Goal: Task Accomplishment & Management: Use online tool/utility

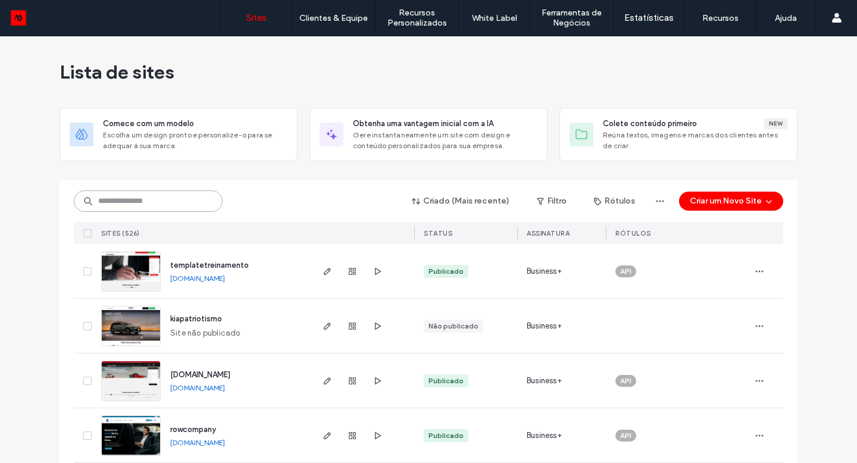
click at [105, 209] on input at bounding box center [148, 200] width 149 height 21
type input "*******"
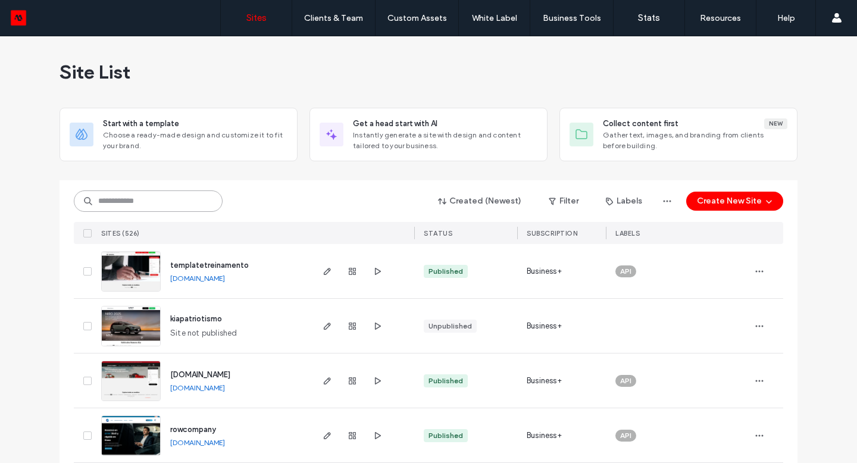
click at [126, 206] on input at bounding box center [148, 200] width 149 height 21
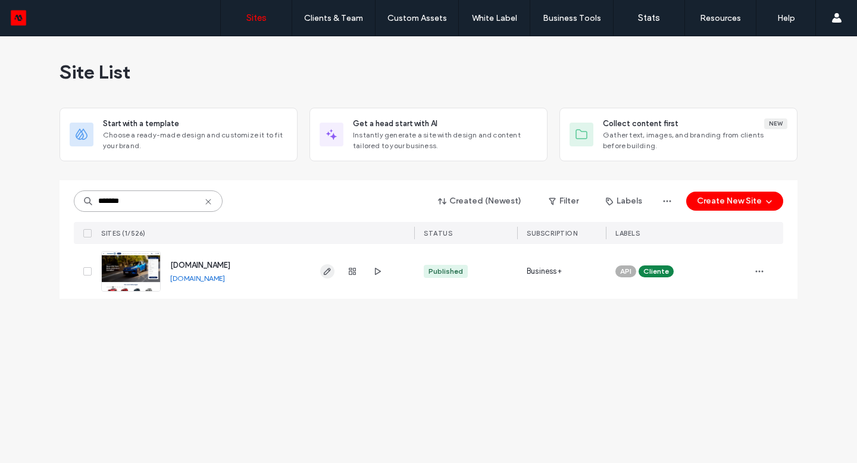
type input "*******"
click at [325, 272] on icon "button" at bounding box center [328, 272] width 10 height 10
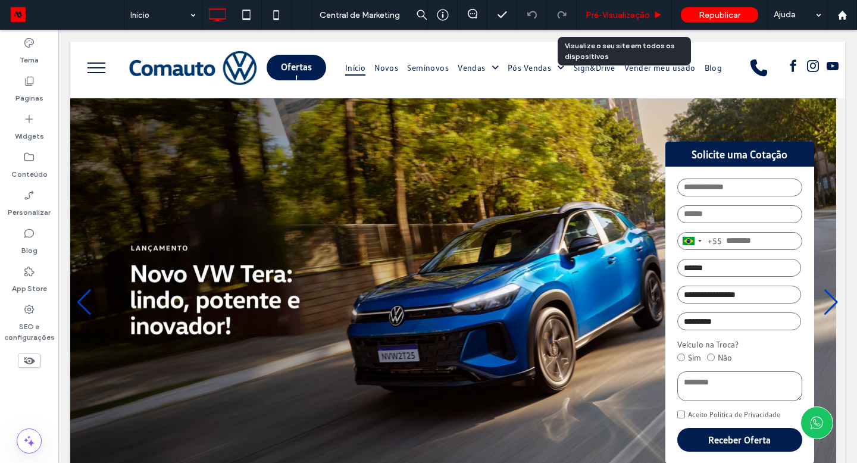
click at [610, 15] on span "Pré-Visualizaçāo" at bounding box center [618, 15] width 64 height 10
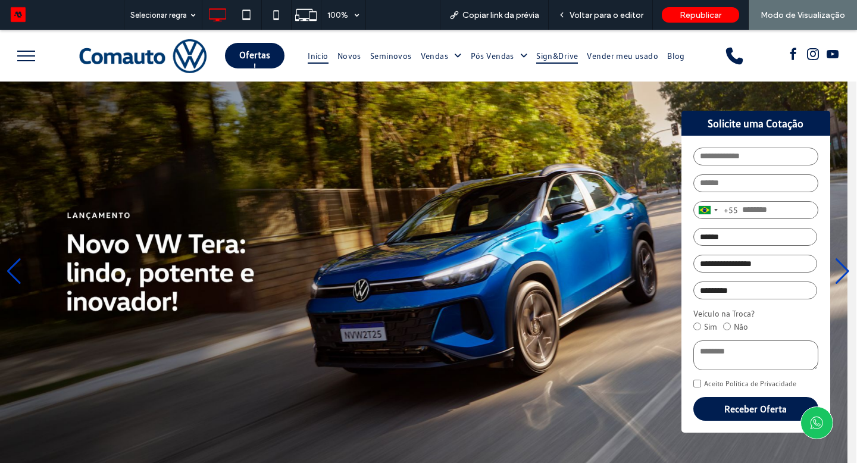
click at [556, 55] on span "Sign&Drive" at bounding box center [557, 56] width 42 height 16
click at [556, 57] on span "Sign&Drive" at bounding box center [557, 56] width 42 height 16
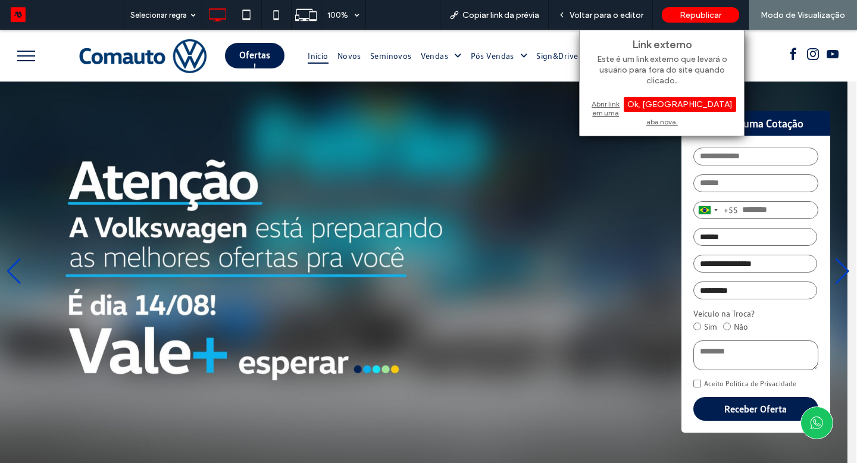
click at [618, 101] on div "Abrir link em uma aba nova." at bounding box center [661, 113] width 149 height 30
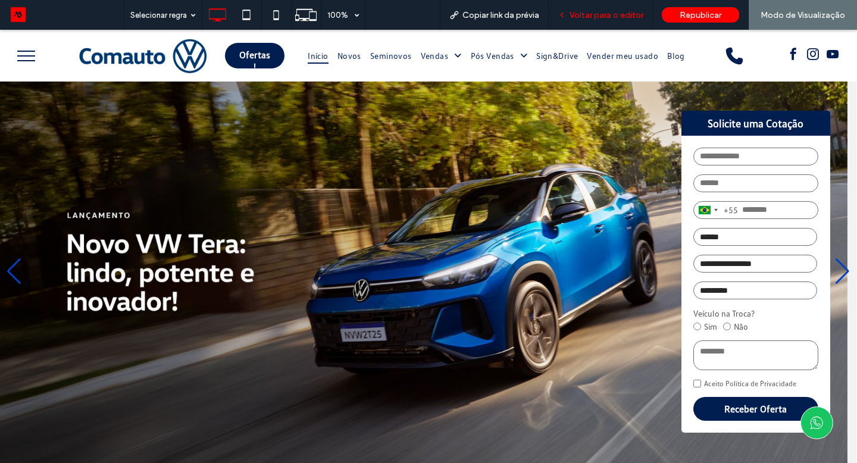
click at [623, 15] on span "Voltar para o editor" at bounding box center [606, 15] width 74 height 10
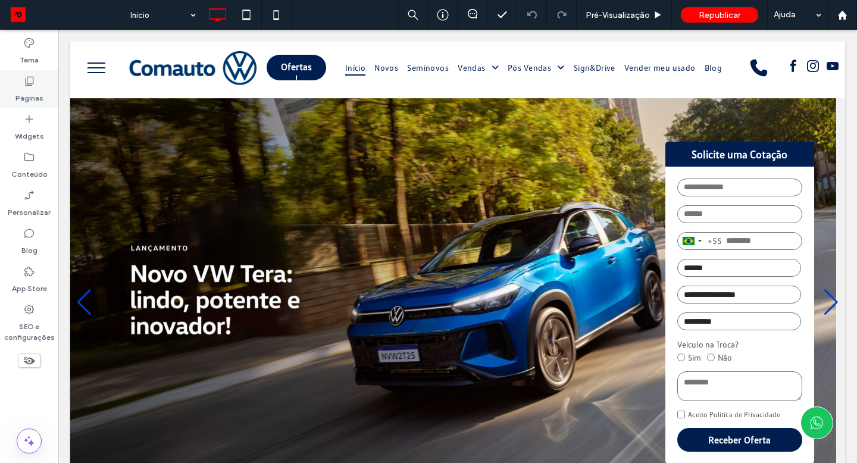
click at [40, 92] on label "Páginas" at bounding box center [29, 95] width 28 height 17
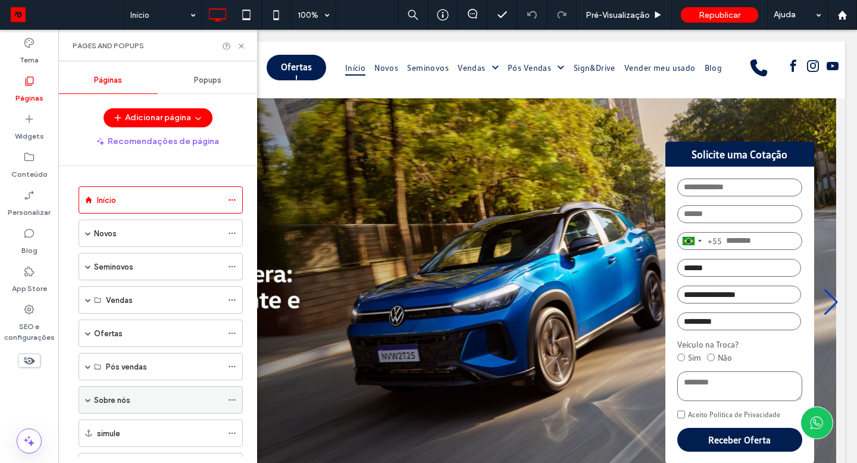
scroll to position [308, 0]
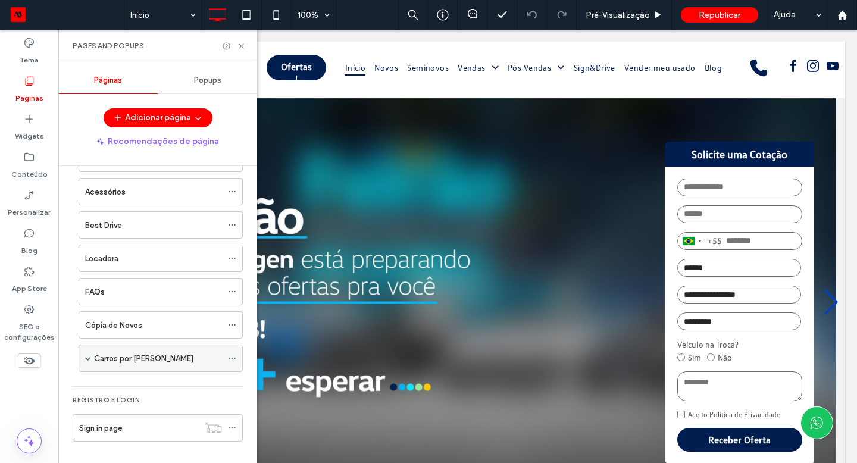
click at [162, 356] on label "Carros por Assinatura" at bounding box center [143, 358] width 99 height 21
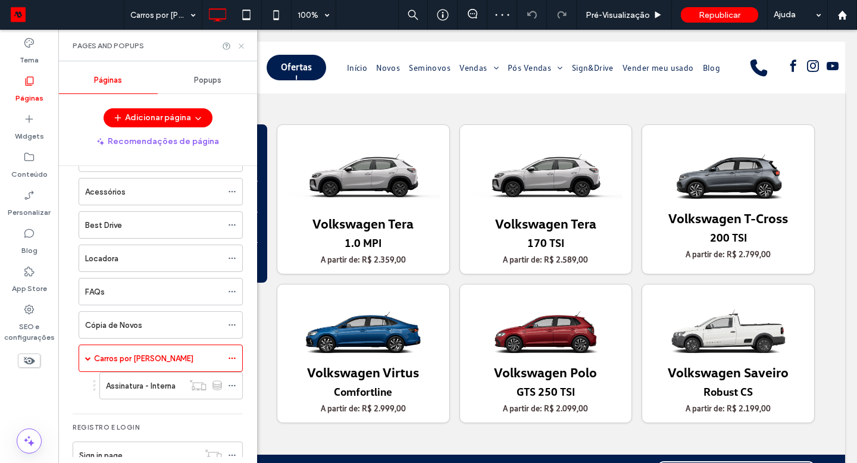
click at [244, 45] on icon at bounding box center [241, 46] width 9 height 9
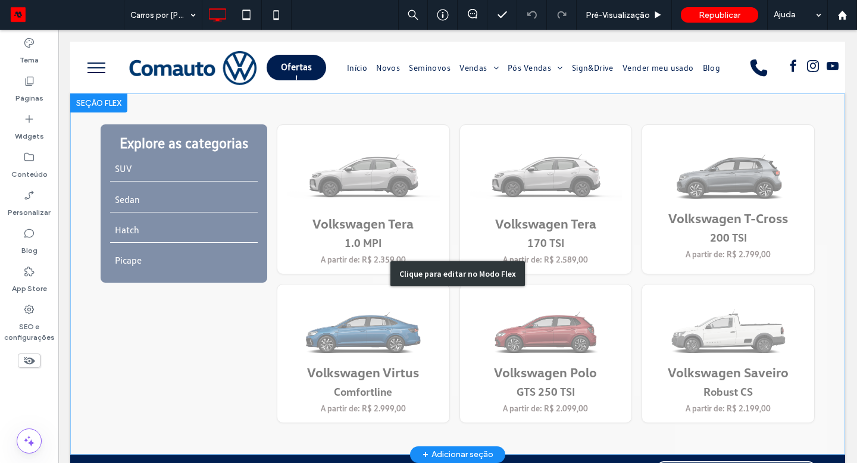
click at [385, 196] on div "Clique para editar no Modo Flex" at bounding box center [457, 273] width 775 height 361
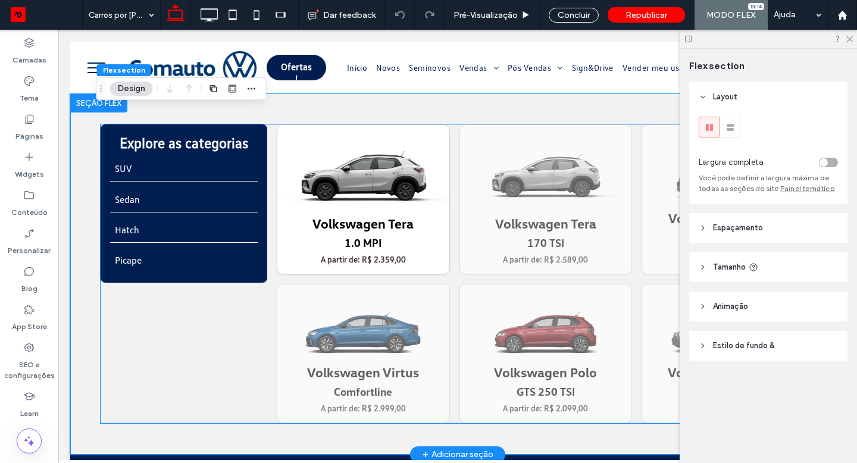
click at [385, 196] on img at bounding box center [364, 173] width 176 height 88
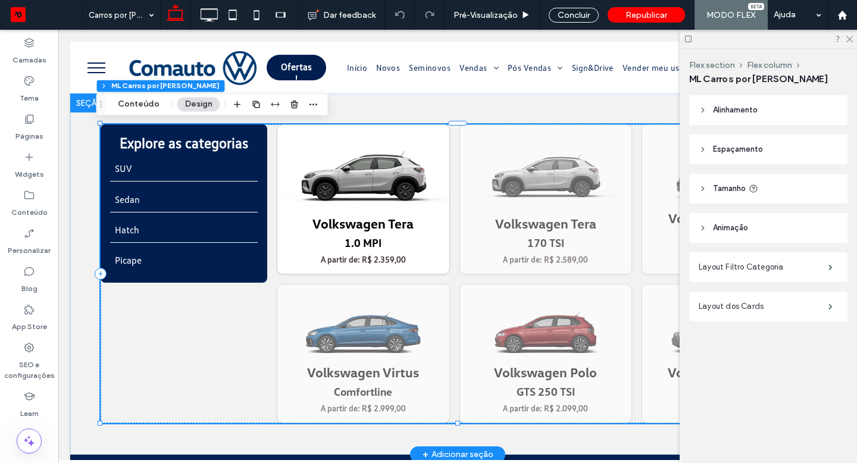
click at [385, 196] on img at bounding box center [364, 173] width 176 height 88
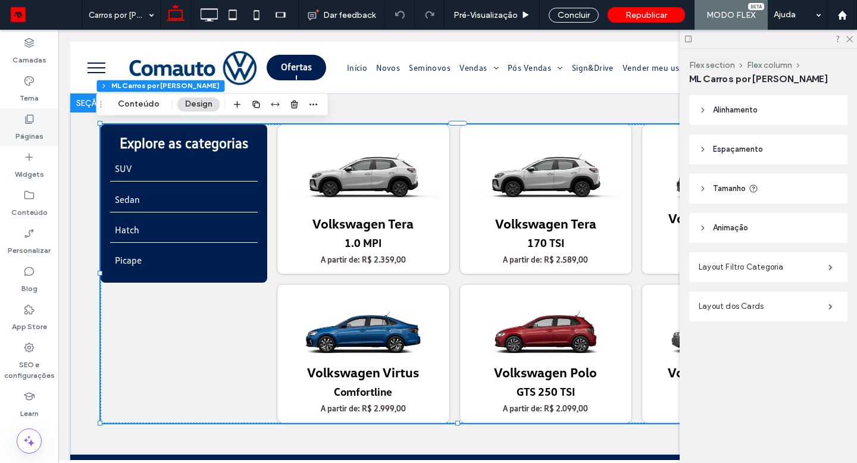
click at [32, 131] on label "Páginas" at bounding box center [29, 133] width 28 height 17
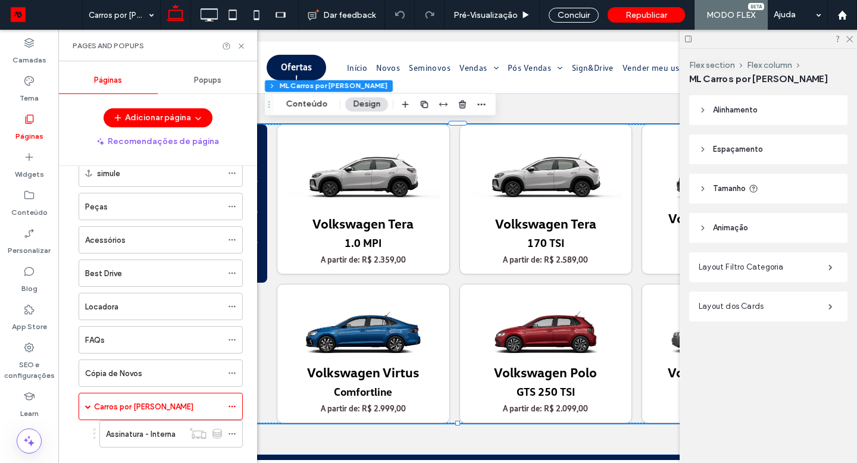
scroll to position [259, 0]
click at [242, 42] on icon at bounding box center [241, 46] width 9 height 9
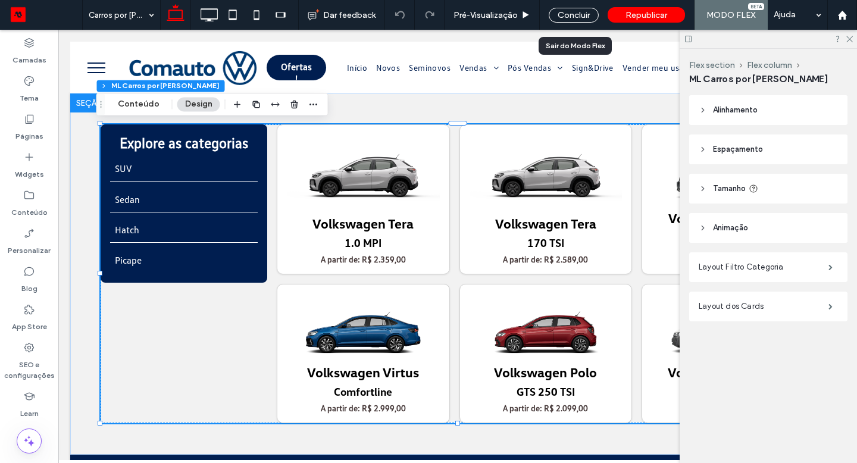
click at [562, 22] on div "Concluir" at bounding box center [574, 15] width 68 height 30
click at [564, 18] on div "Concluir" at bounding box center [574, 15] width 50 height 15
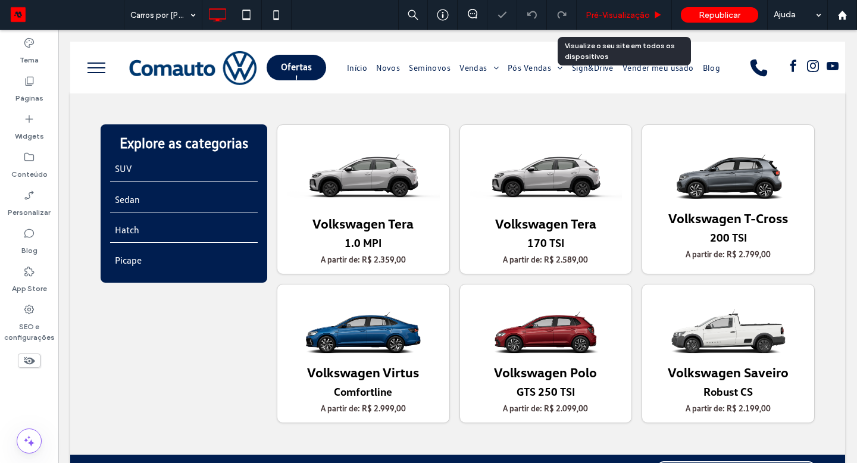
click at [588, 15] on span "Pré-Visualizaçāo" at bounding box center [618, 15] width 64 height 10
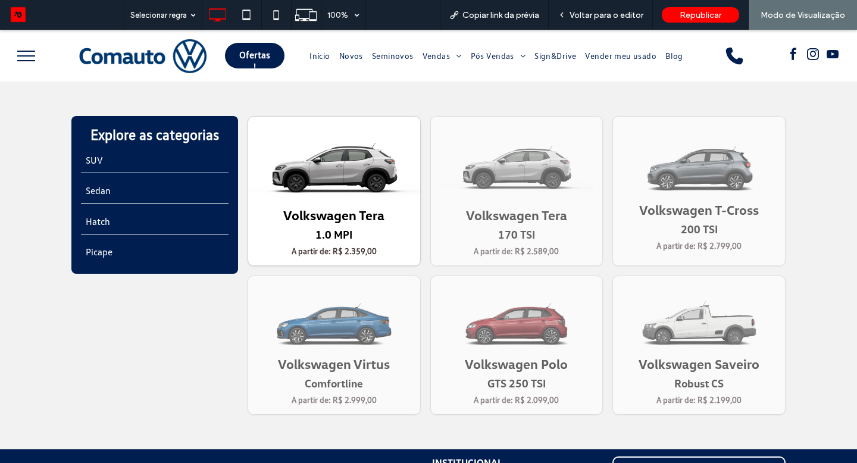
click at [342, 165] on img at bounding box center [334, 164] width 176 height 88
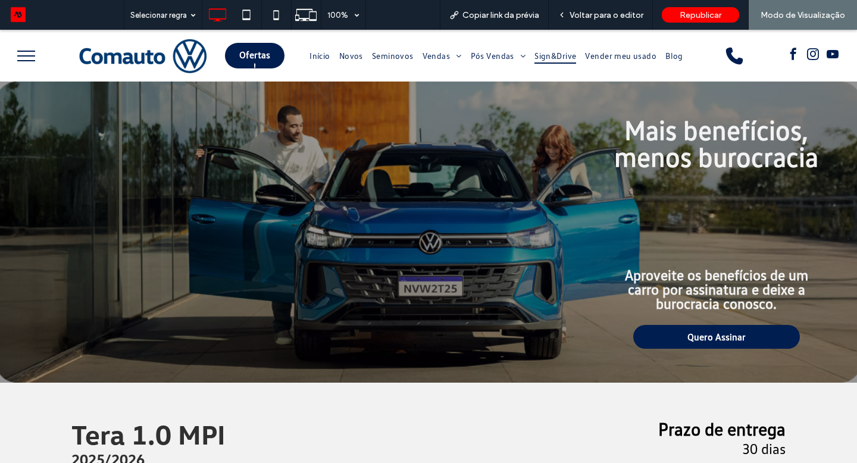
click at [547, 56] on span "Sign&Drive" at bounding box center [555, 56] width 42 height 16
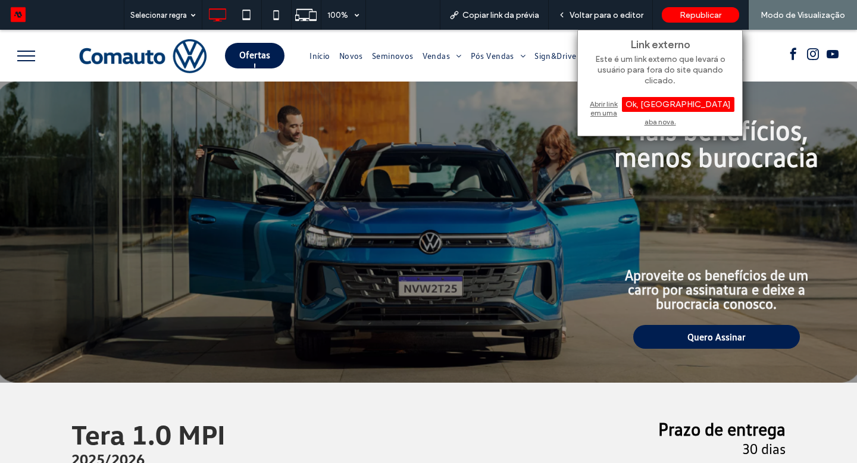
click at [614, 104] on div "Abrir link em uma aba nova." at bounding box center [660, 113] width 149 height 30
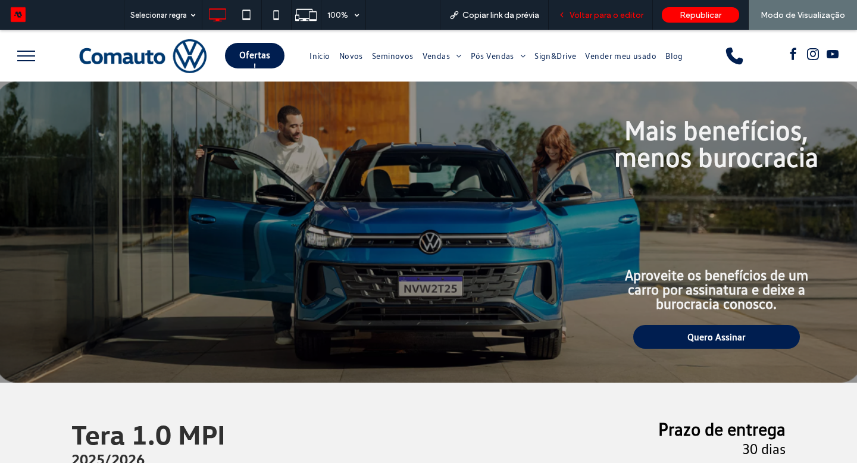
click at [626, 11] on span "Voltar para o editor" at bounding box center [606, 15] width 74 height 10
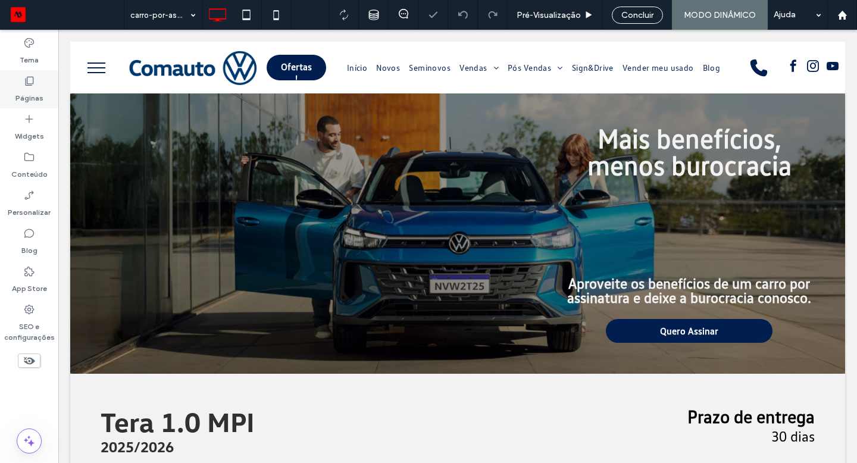
click at [21, 93] on label "Páginas" at bounding box center [29, 95] width 28 height 17
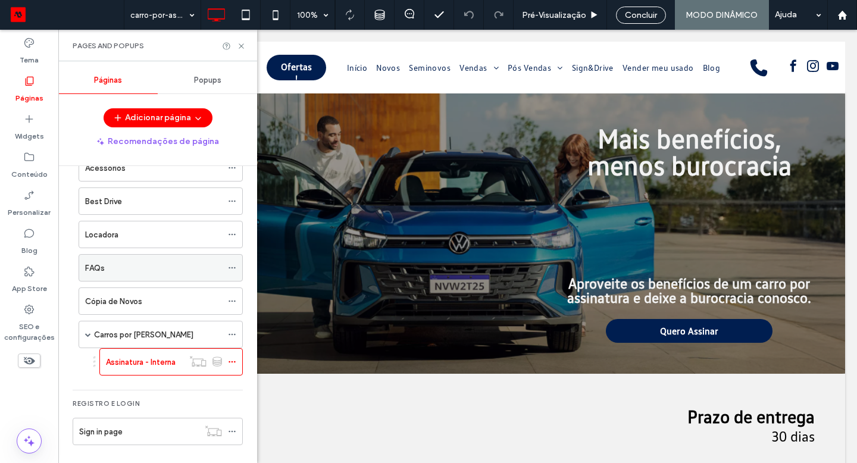
scroll to position [331, 0]
click at [146, 335] on label "Carros por Assinatura" at bounding box center [143, 336] width 99 height 21
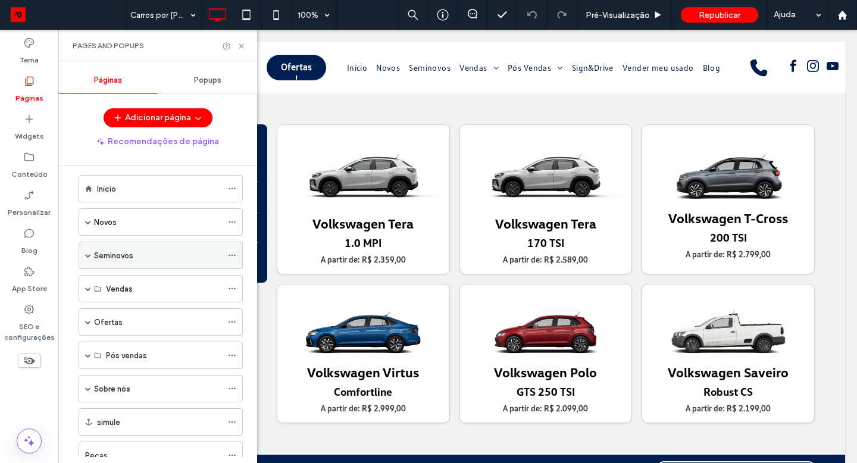
scroll to position [11, 0]
click at [90, 286] on span at bounding box center [88, 289] width 6 height 6
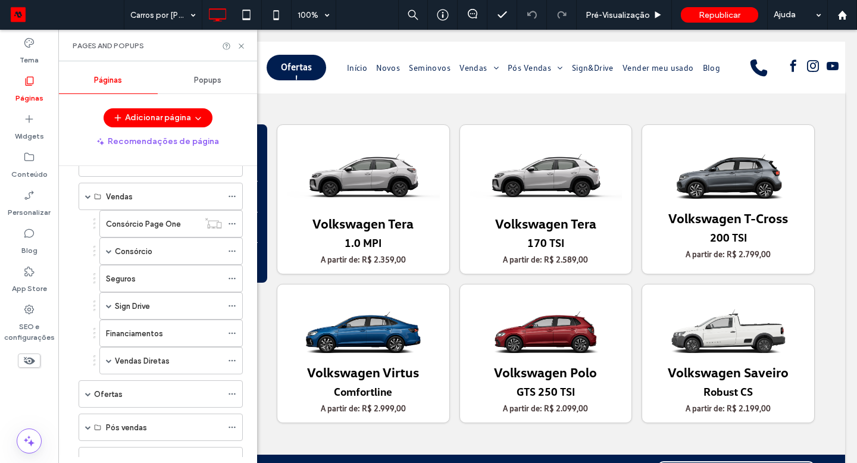
scroll to position [100, 0]
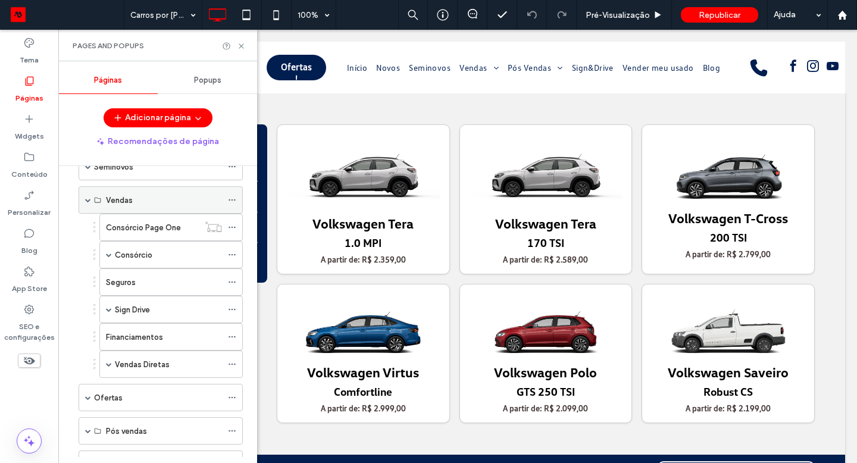
click at [89, 201] on span at bounding box center [88, 200] width 6 height 6
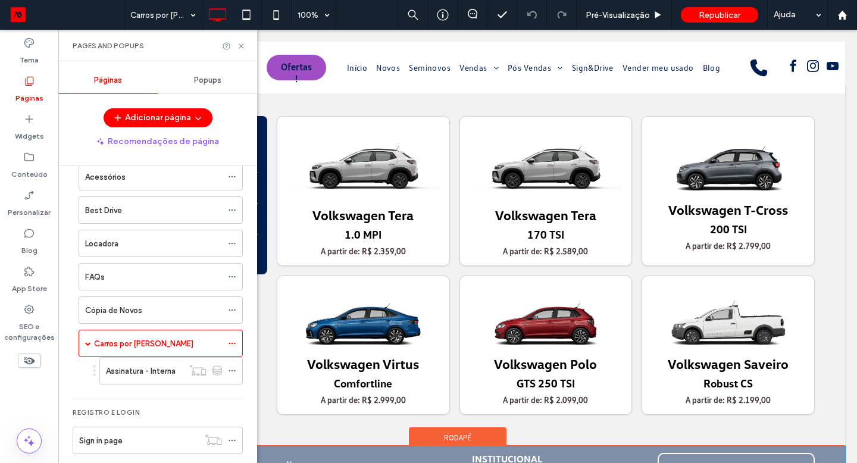
scroll to position [0, 0]
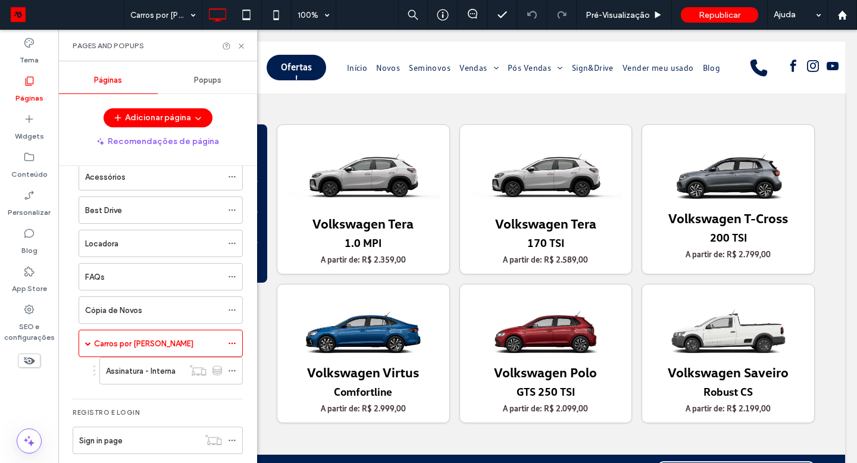
click at [163, 311] on div "Cópia de Novos" at bounding box center [153, 310] width 137 height 12
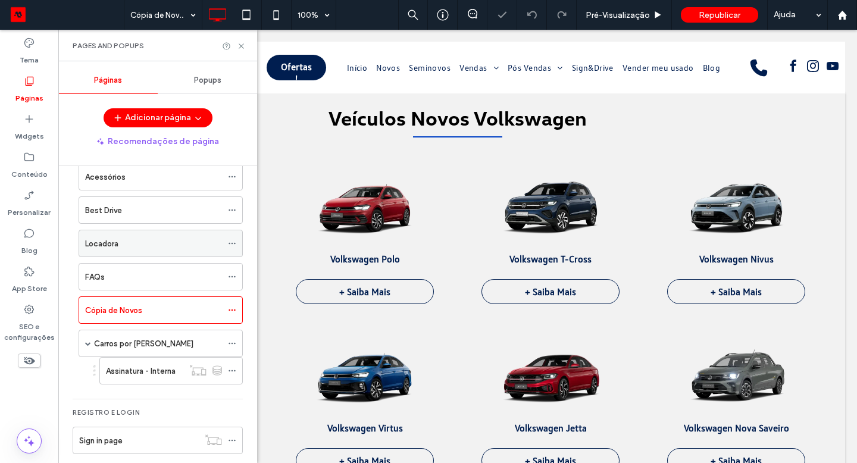
click at [149, 244] on div "Locadora" at bounding box center [153, 243] width 137 height 12
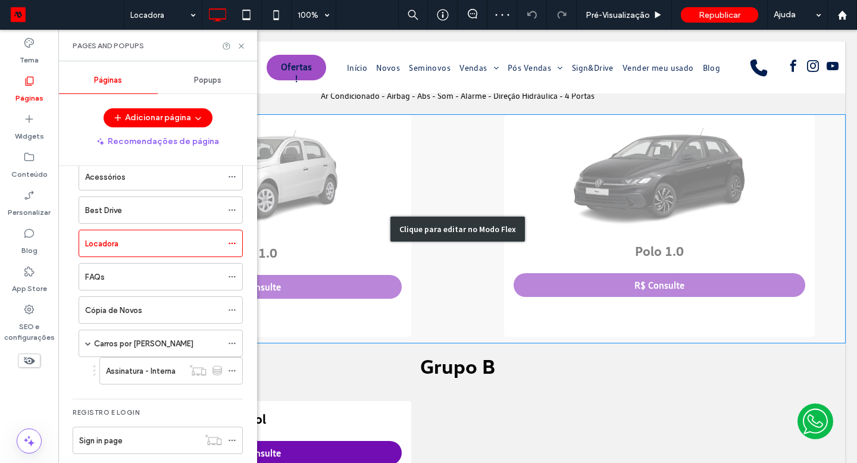
scroll to position [370, 0]
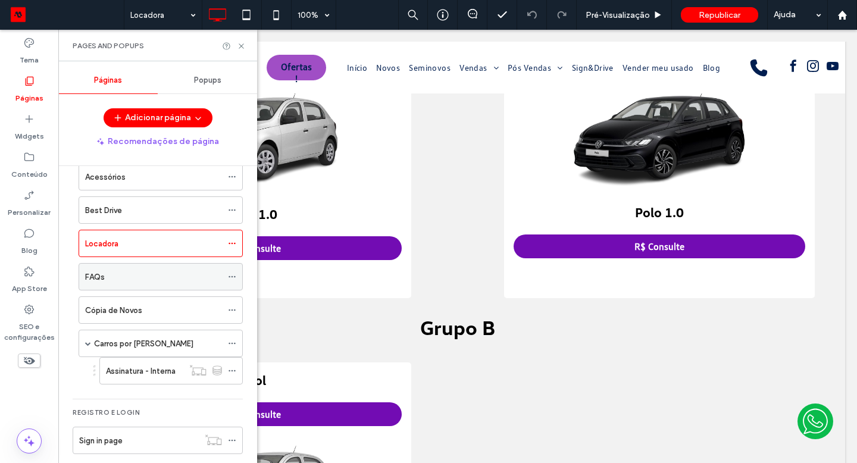
click at [157, 277] on div "FAQs" at bounding box center [153, 277] width 137 height 12
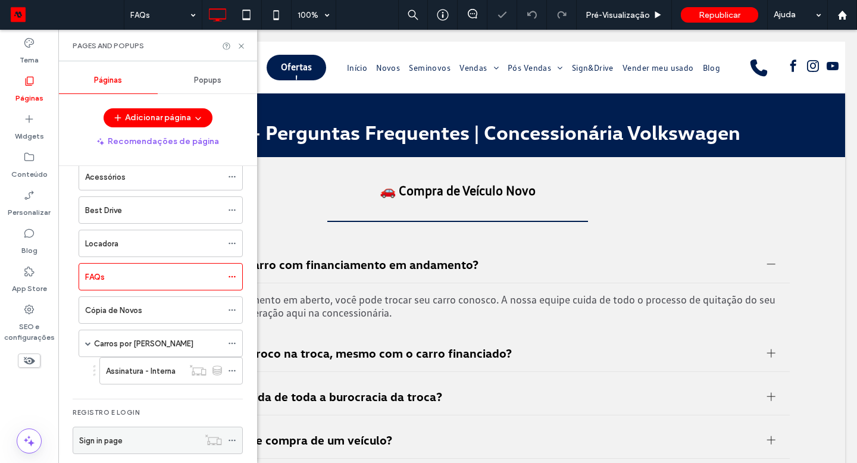
click at [101, 436] on label "Sign in page" at bounding box center [100, 440] width 43 height 21
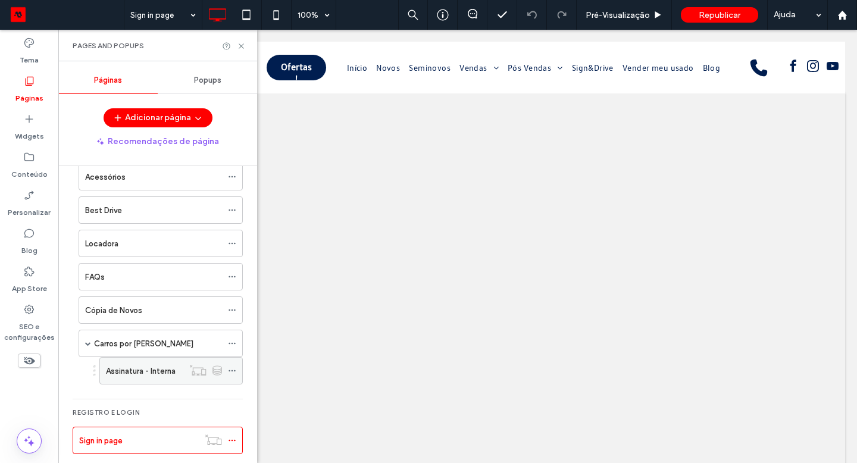
click at [151, 371] on label "Assinatura - Interna" at bounding box center [141, 371] width 70 height 21
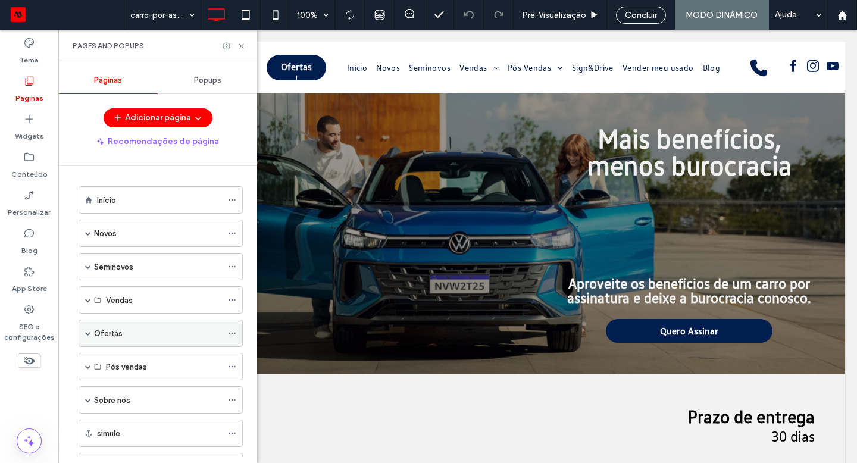
click at [88, 332] on span at bounding box center [88, 333] width 6 height 6
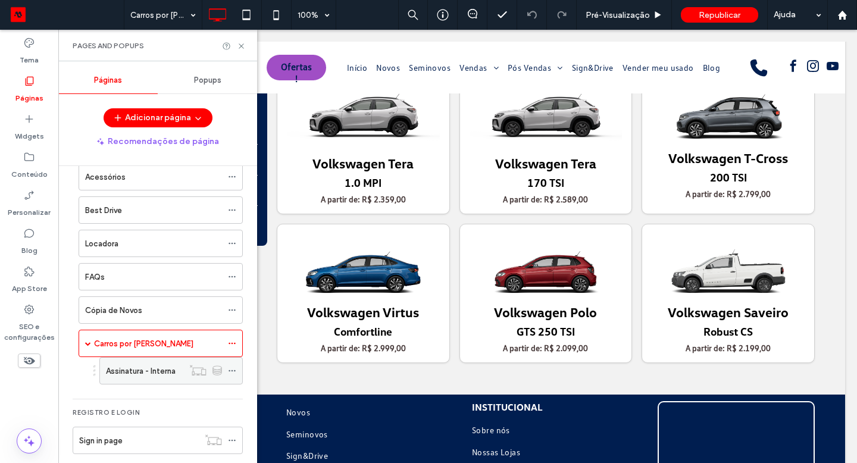
scroll to position [336, 0]
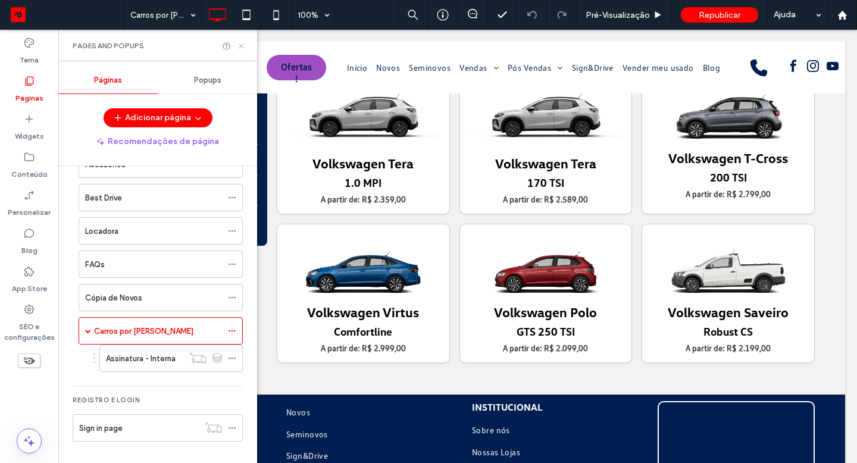
click at [241, 46] on use at bounding box center [241, 45] width 5 height 5
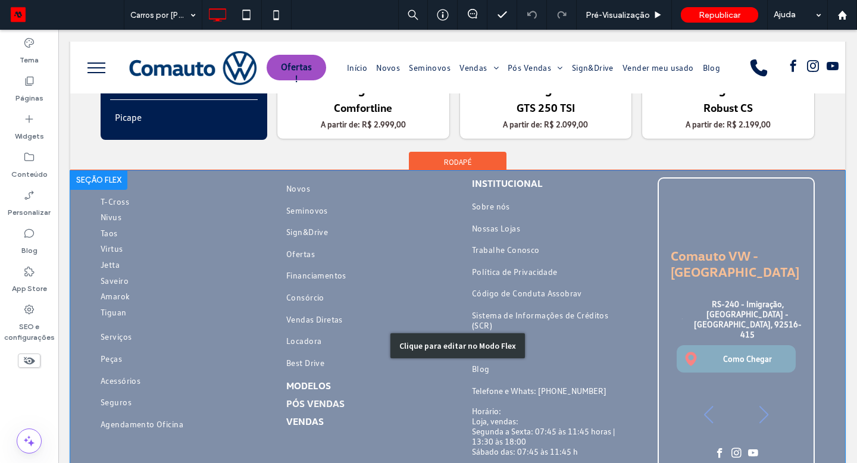
scroll to position [309, 0]
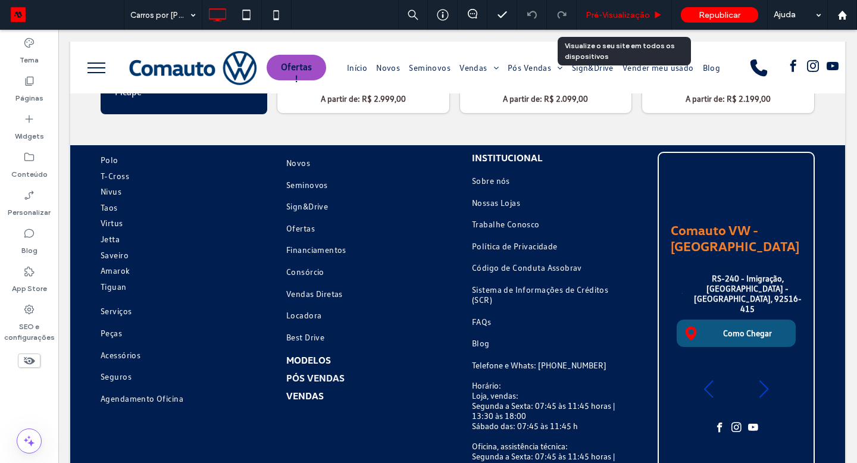
click at [614, 11] on span "Pré-Visualizaçāo" at bounding box center [618, 15] width 64 height 10
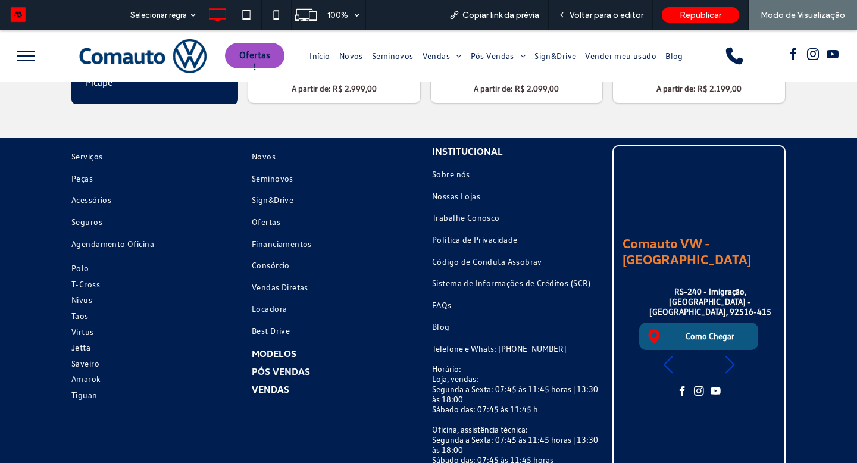
scroll to position [312, 0]
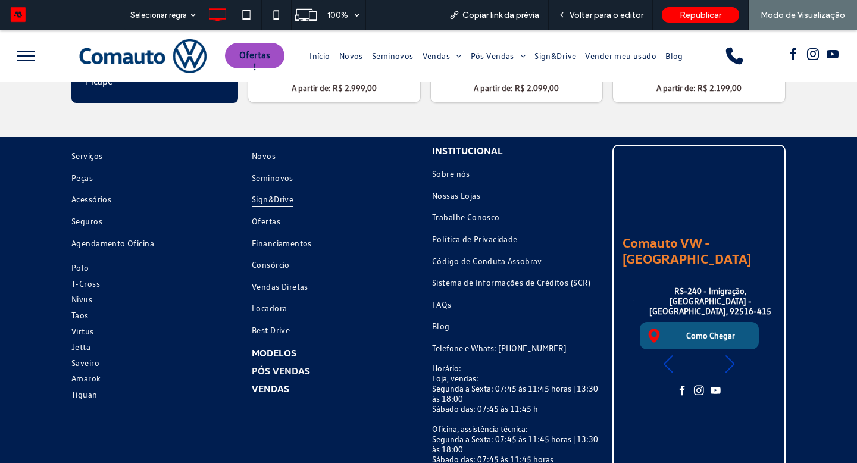
click at [265, 205] on span "Sign&Drive" at bounding box center [273, 200] width 42 height 16
click at [255, 204] on span "Sign&Drive" at bounding box center [273, 200] width 42 height 16
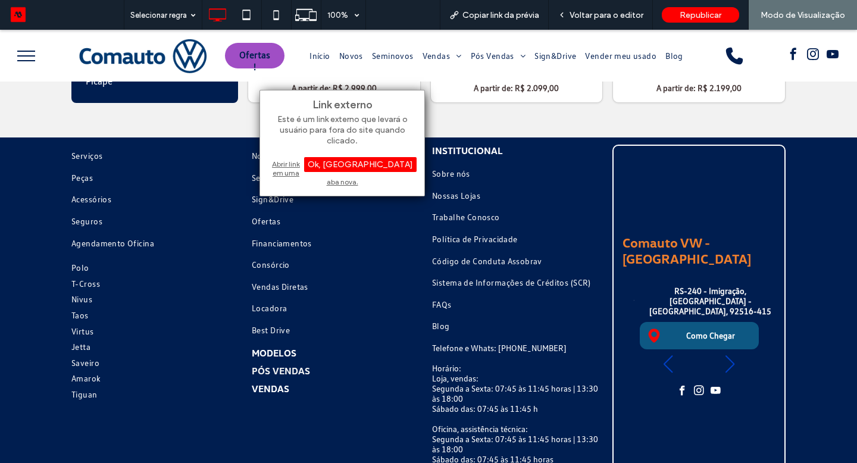
click at [328, 164] on div "Abrir link em uma aba nova." at bounding box center [342, 173] width 149 height 30
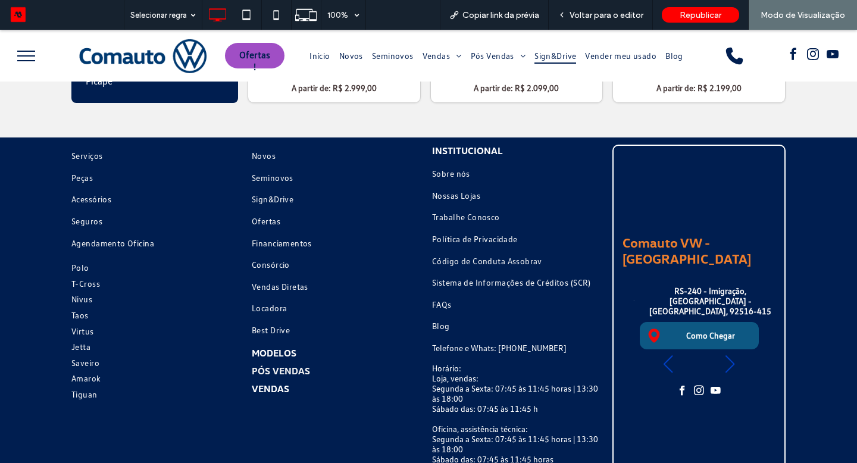
click at [556, 58] on span "Sign&Drive" at bounding box center [555, 56] width 42 height 16
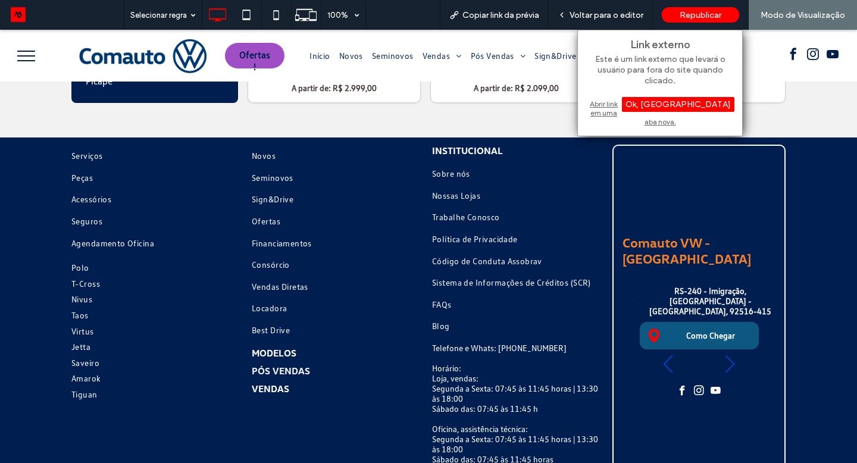
click at [602, 100] on div "Abrir link em uma aba nova." at bounding box center [660, 113] width 149 height 30
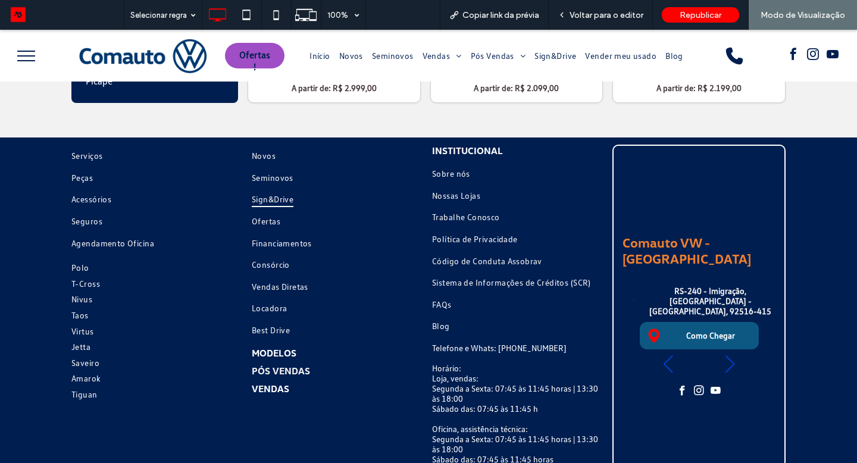
click at [288, 201] on span "Sign&Drive" at bounding box center [273, 200] width 42 height 16
click at [271, 12] on icon at bounding box center [276, 15] width 24 height 24
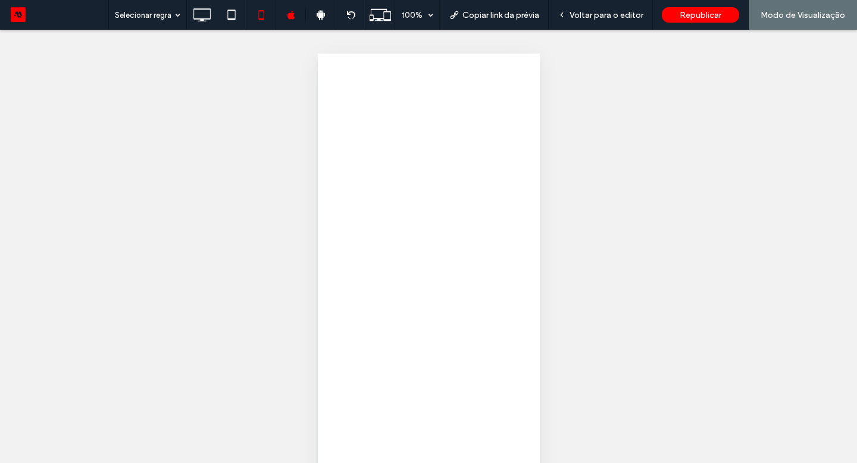
scroll to position [0, 0]
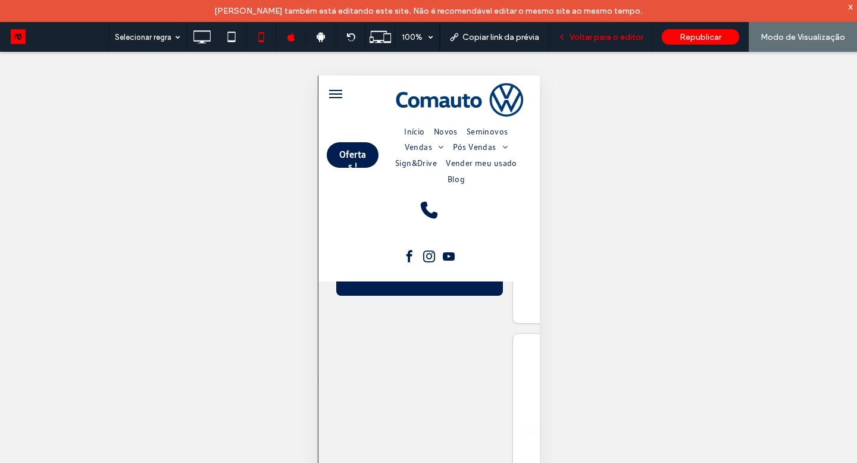
click at [597, 38] on span "Voltar para o editor" at bounding box center [606, 37] width 74 height 10
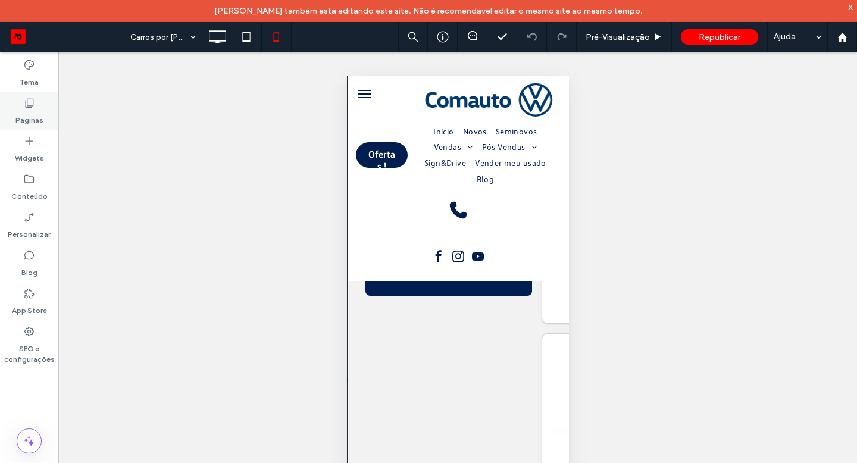
click at [37, 120] on label "Páginas" at bounding box center [29, 117] width 28 height 17
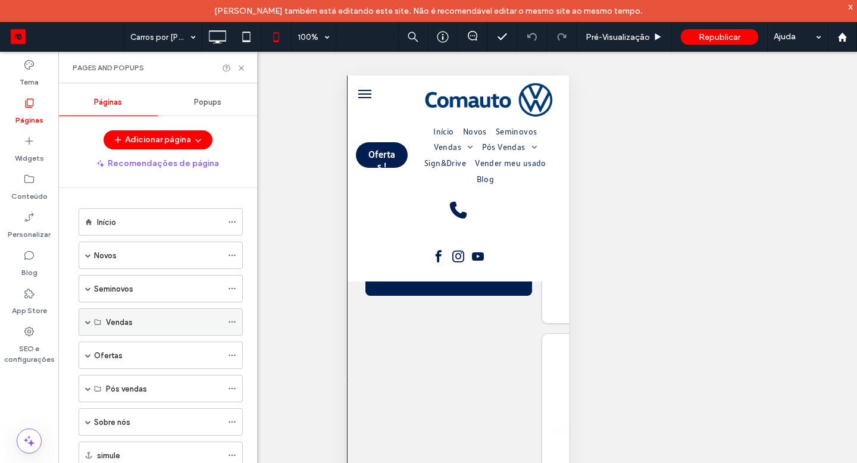
click at [86, 322] on span at bounding box center [88, 322] width 6 height 6
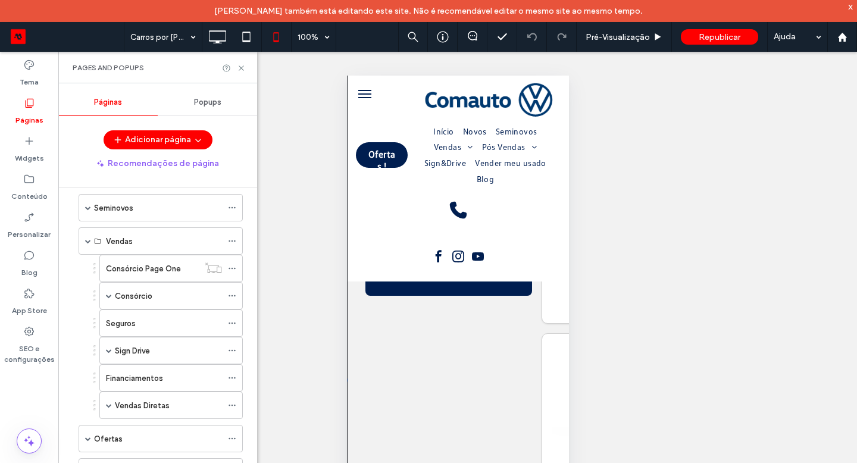
scroll to position [82, 0]
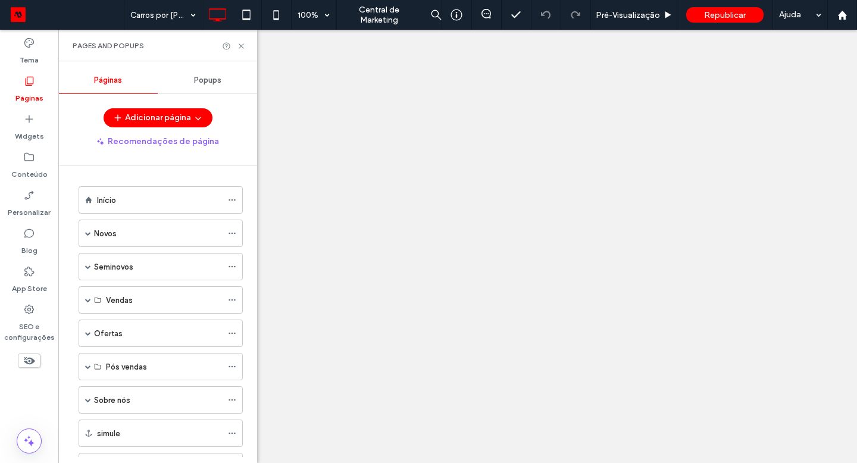
click at [89, 298] on span at bounding box center [88, 300] width 6 height 6
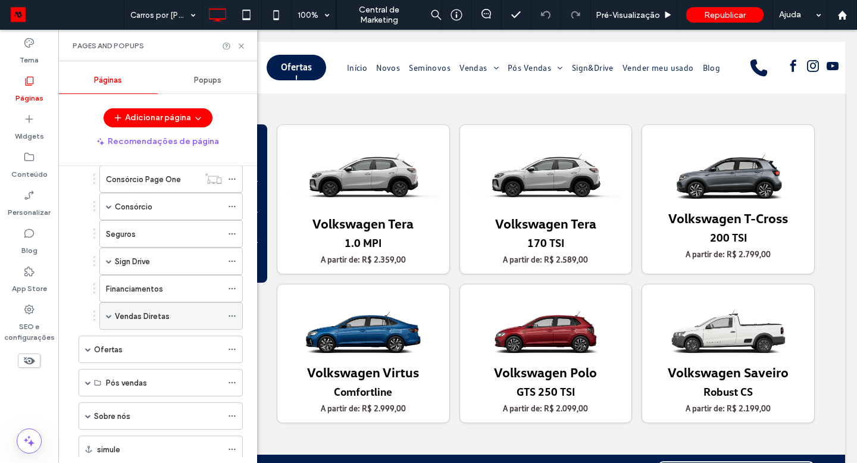
scroll to position [149, 0]
click at [155, 259] on div "Sign Drive" at bounding box center [168, 260] width 107 height 12
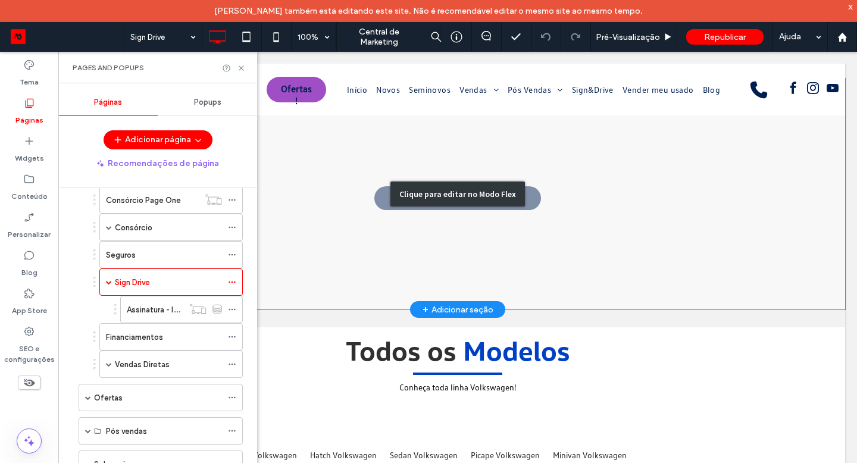
scroll to position [1098, 0]
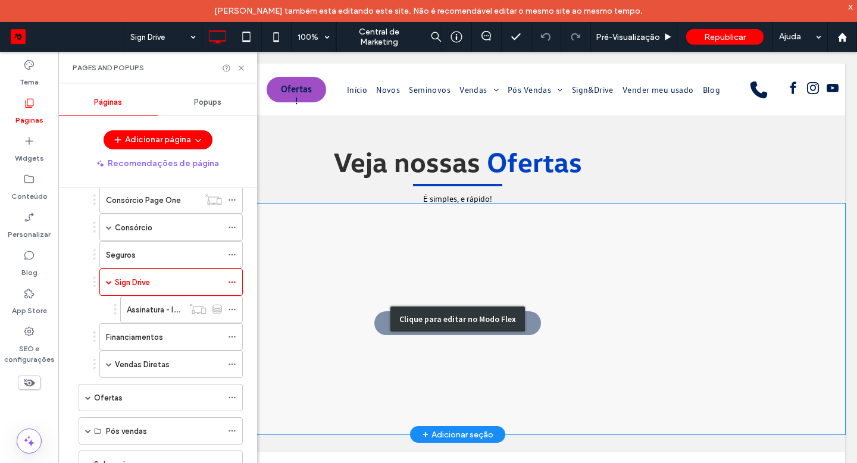
click at [395, 246] on div "Clique para editar no Modo Flex" at bounding box center [457, 319] width 775 height 231
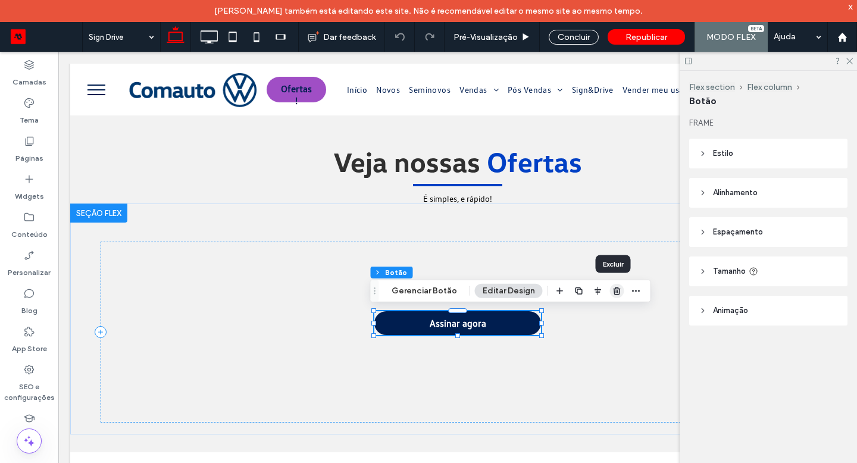
click at [615, 288] on use "button" at bounding box center [616, 291] width 7 height 8
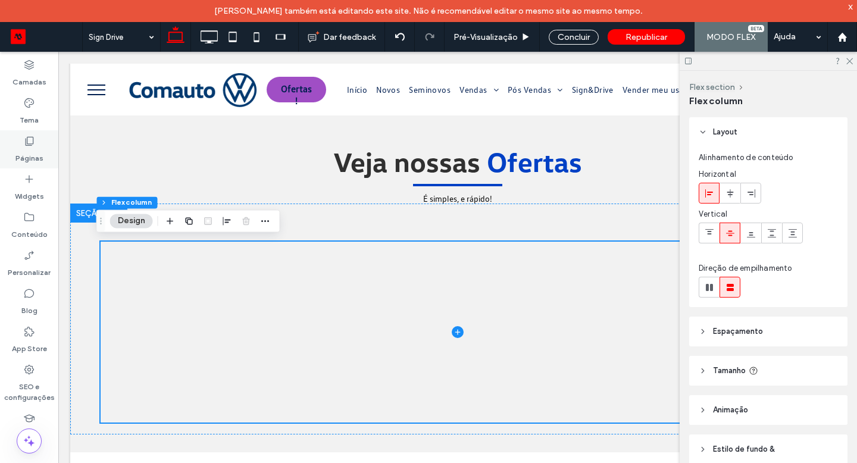
click at [33, 142] on icon at bounding box center [29, 141] width 12 height 12
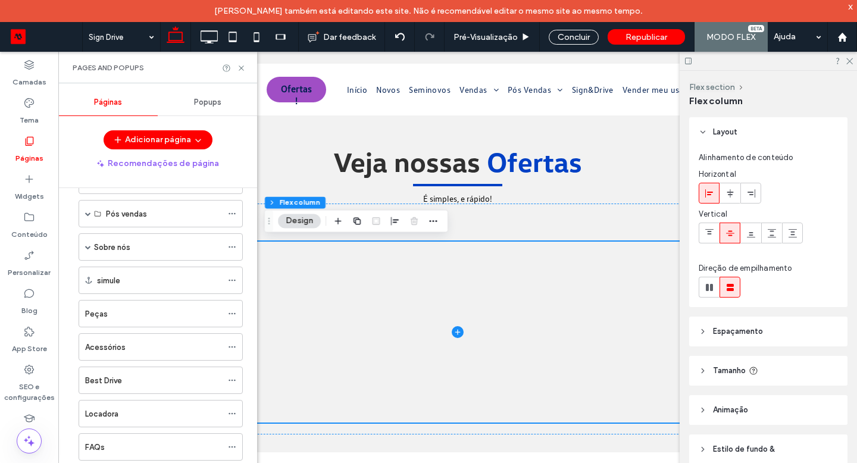
scroll to position [527, 0]
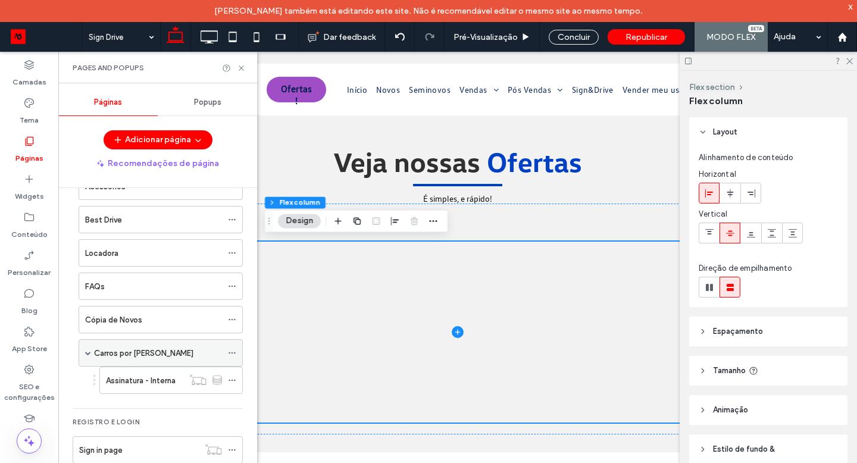
click at [170, 355] on label "Carros por Assinatura" at bounding box center [143, 353] width 99 height 21
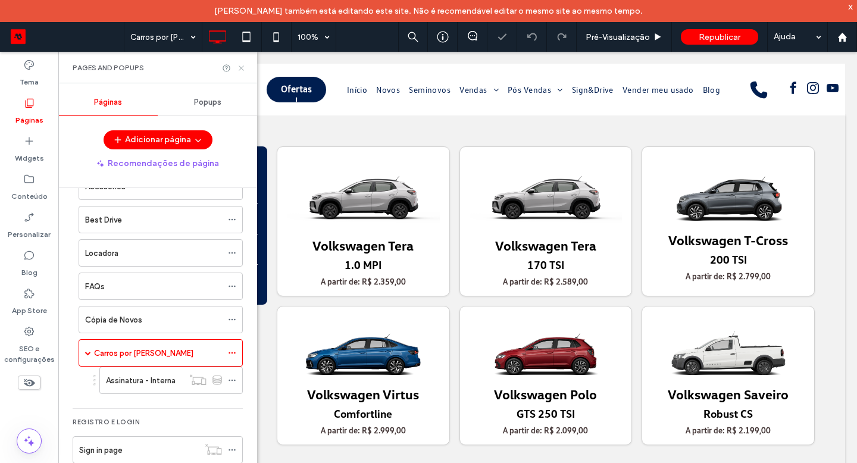
click at [240, 66] on icon at bounding box center [241, 68] width 9 height 9
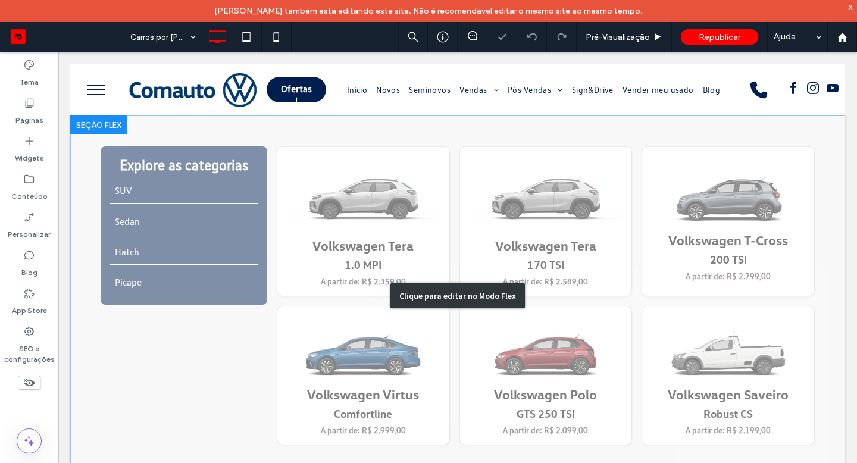
click at [84, 361] on div "Clique para editar no Modo Flex" at bounding box center [457, 295] width 775 height 361
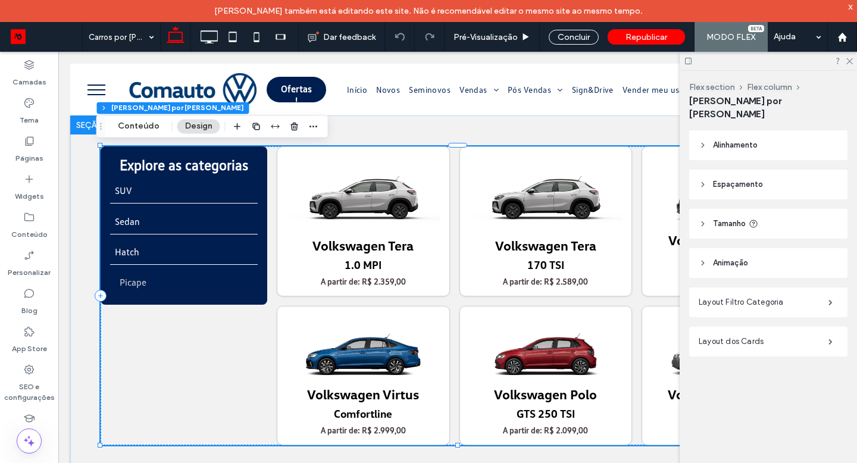
click at [219, 291] on div "Picape" at bounding box center [184, 282] width 148 height 25
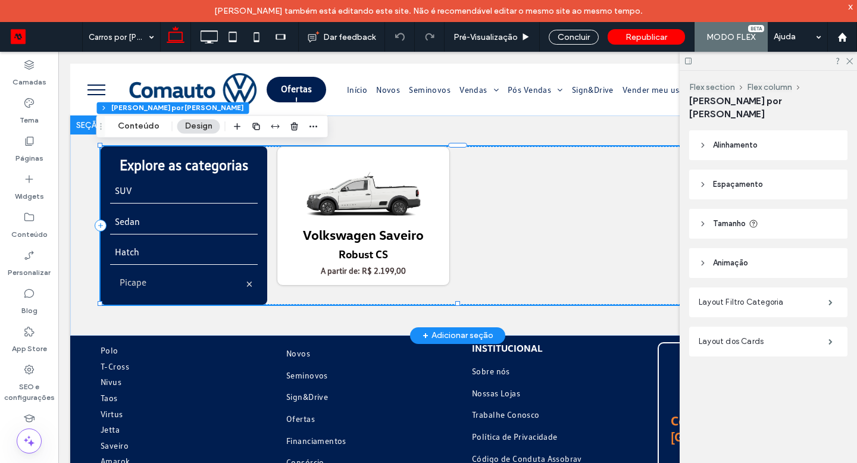
click at [245, 284] on div "Picape" at bounding box center [184, 282] width 148 height 25
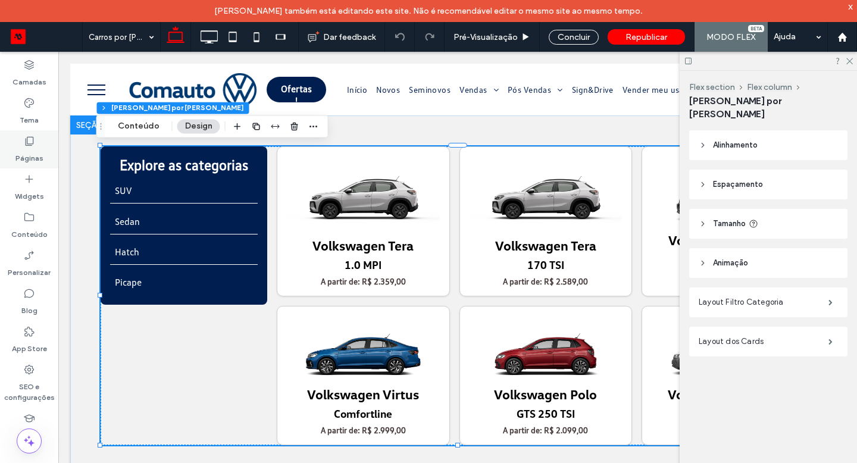
click at [39, 137] on div "Páginas" at bounding box center [29, 149] width 58 height 38
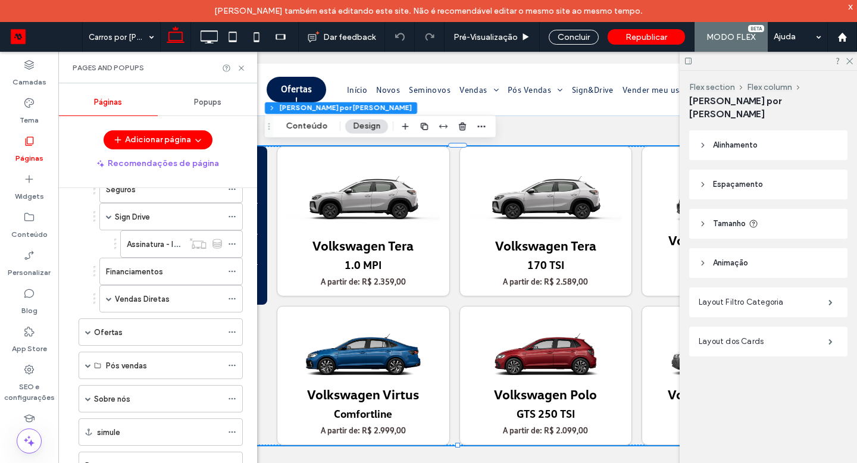
scroll to position [215, 0]
click at [166, 220] on div "Sign Drive" at bounding box center [168, 217] width 107 height 12
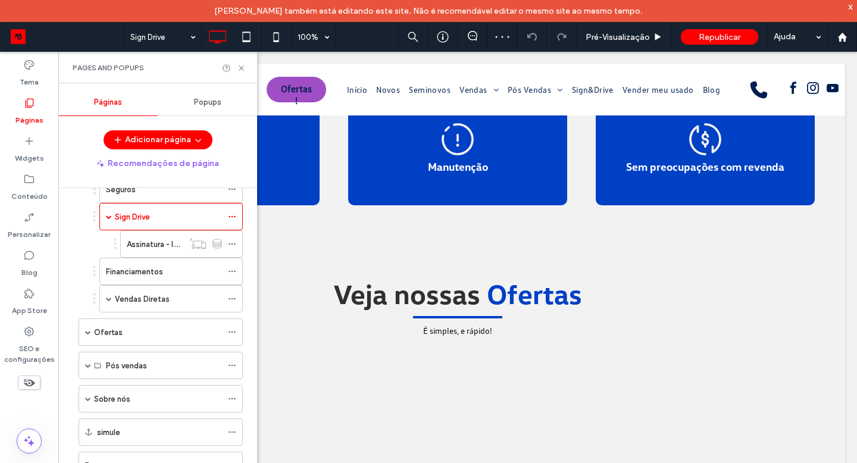
scroll to position [1173, 0]
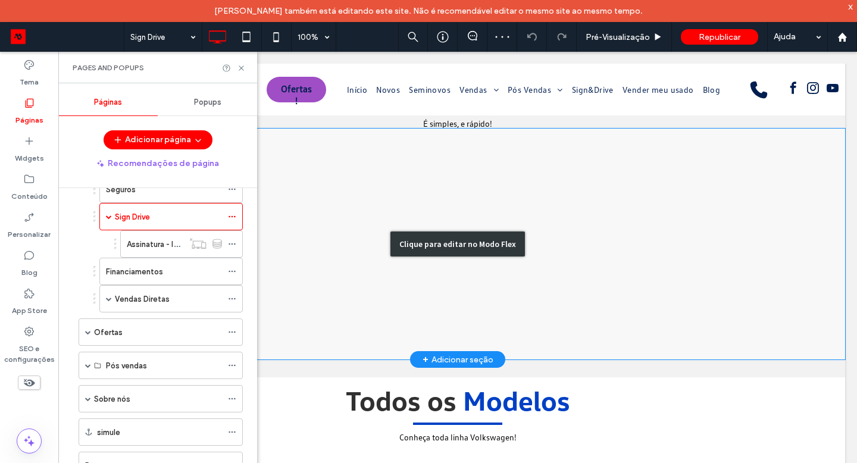
click at [446, 279] on div "Clique para editar no Modo Flex" at bounding box center [457, 244] width 775 height 231
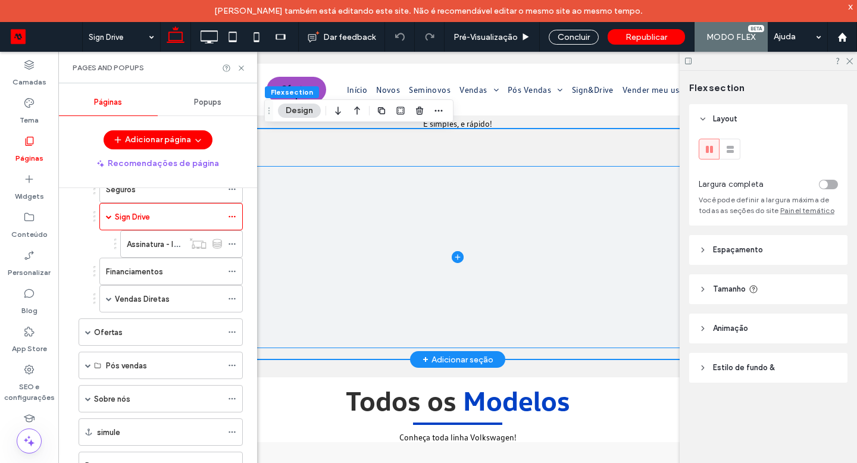
click at [455, 258] on icon at bounding box center [458, 257] width 12 height 12
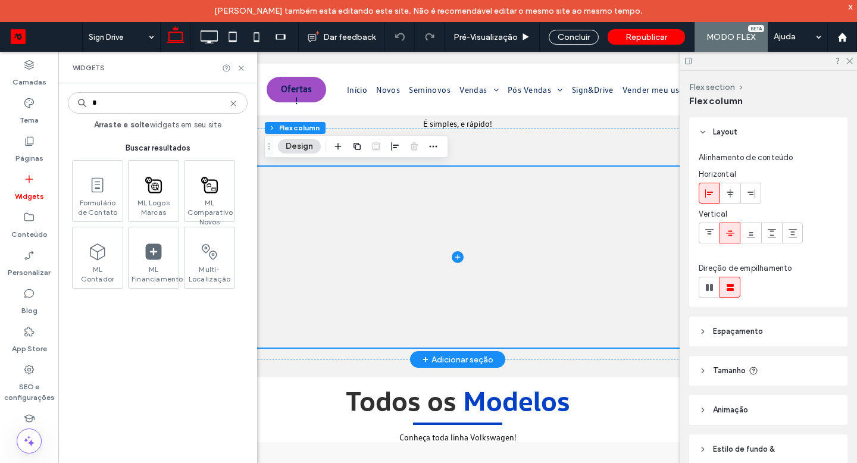
type input "*"
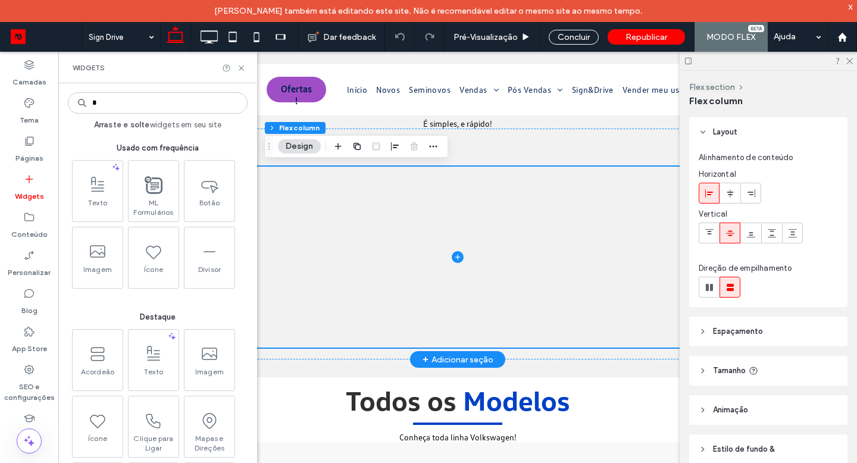
type input "*"
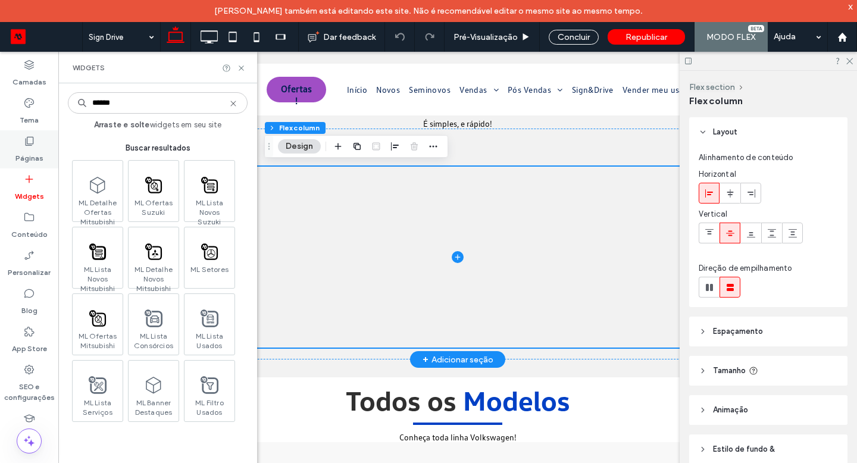
type input "******"
click at [46, 140] on div "Páginas" at bounding box center [29, 149] width 58 height 38
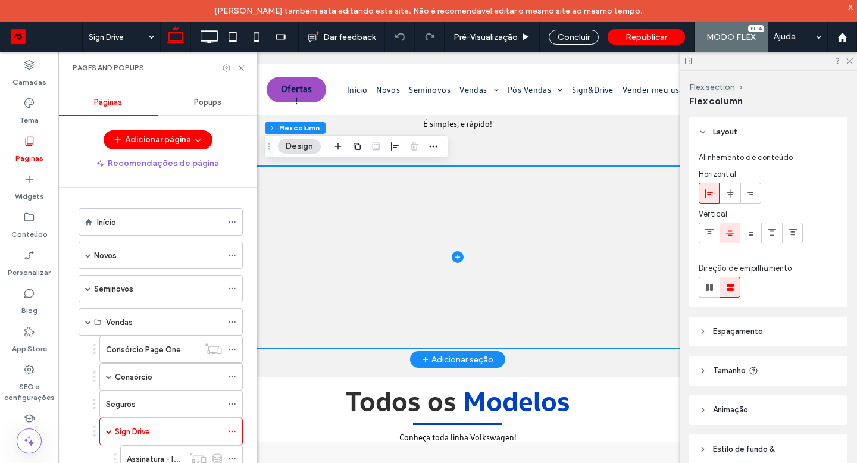
scroll to position [527, 0]
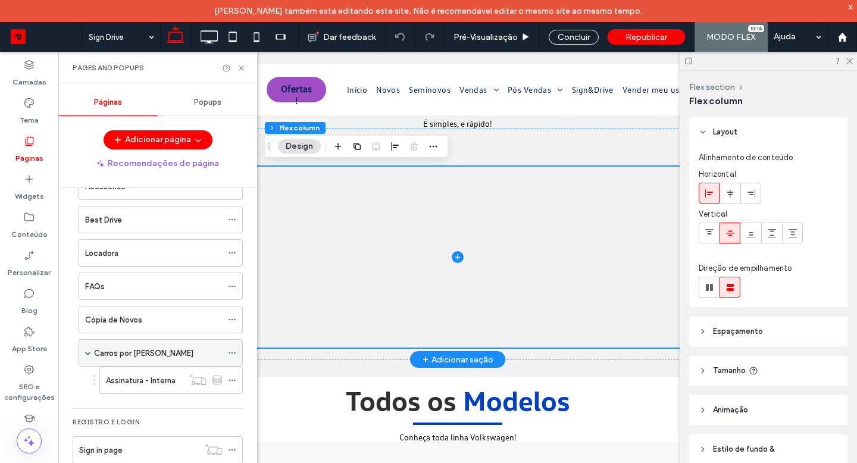
click at [167, 351] on label "Carros por Assinatura" at bounding box center [143, 353] width 99 height 21
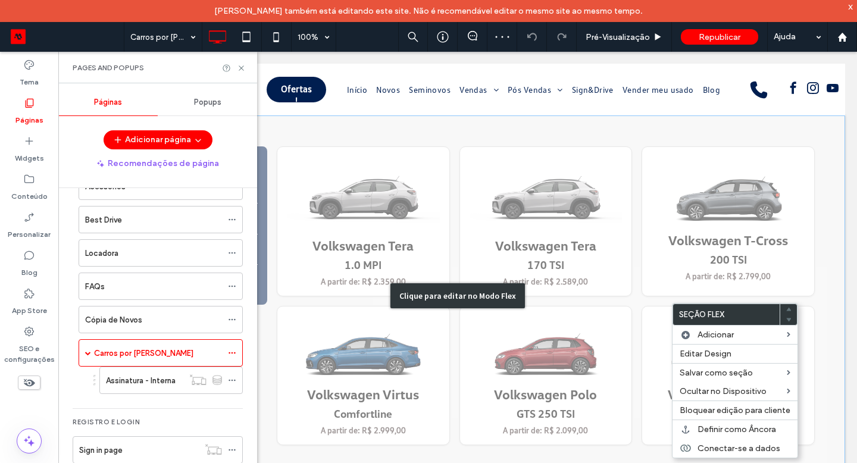
click at [804, 296] on div "Clique para editar no Modo Flex" at bounding box center [457, 295] width 775 height 361
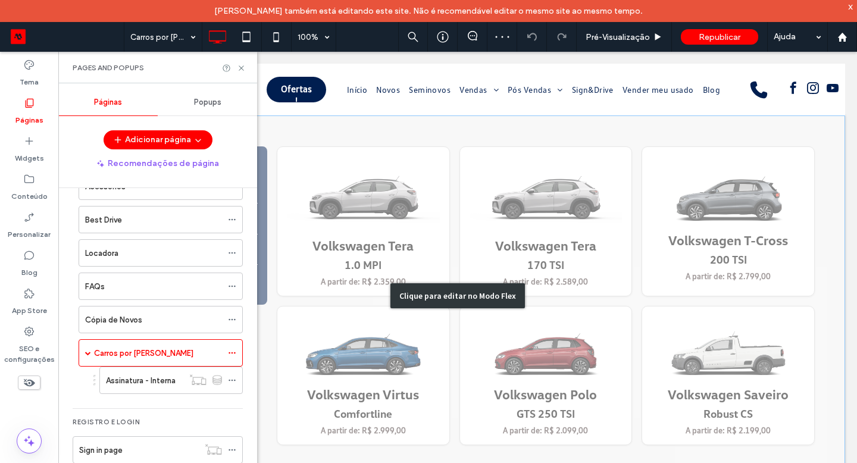
click at [815, 298] on div "Clique para editar no Modo Flex" at bounding box center [457, 295] width 775 height 361
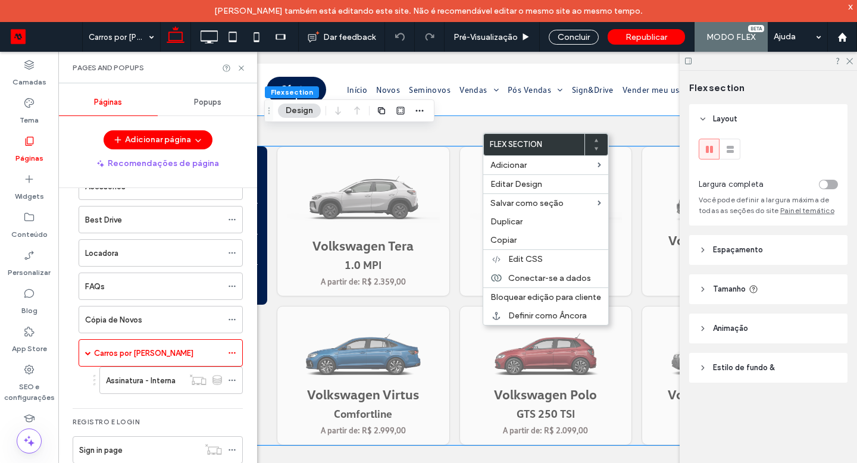
click at [452, 153] on div "Volkswagen Tera 1.0 MPI A partir de: R$ 2.359,00 Volkswagen Tera 170 TSI A part…" at bounding box center [546, 295] width 538 height 299
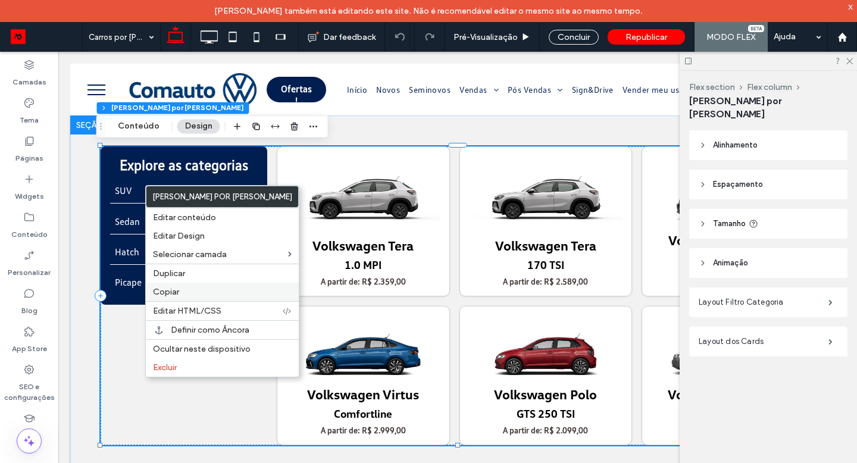
click at [205, 290] on label "Copiar" at bounding box center [222, 292] width 139 height 10
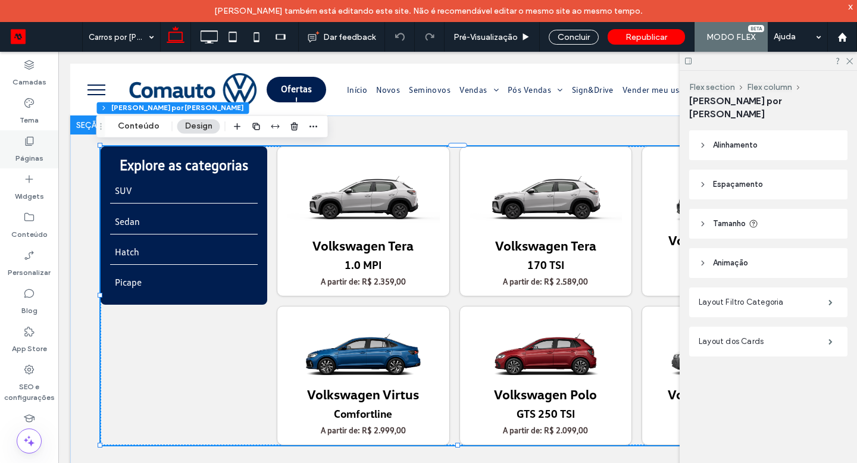
click at [51, 149] on div "Páginas" at bounding box center [29, 149] width 58 height 38
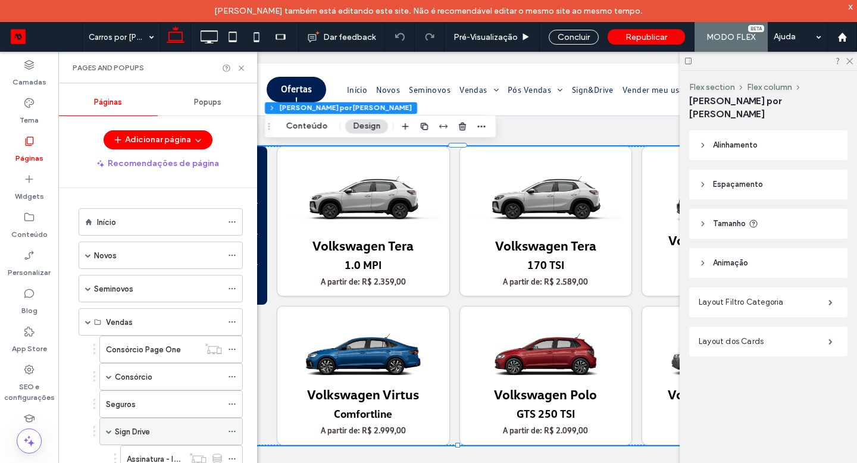
click at [158, 436] on div "Sign Drive" at bounding box center [168, 431] width 107 height 12
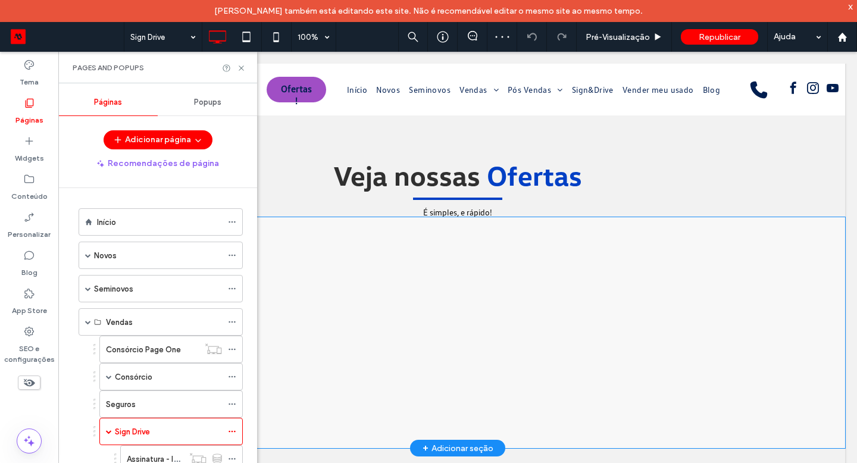
scroll to position [1085, 0]
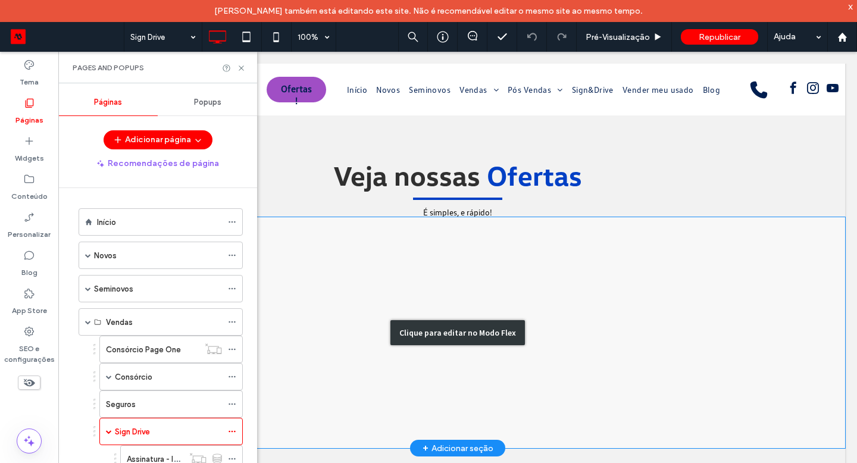
click at [412, 362] on div "Clique para editar no Modo Flex" at bounding box center [457, 332] width 775 height 231
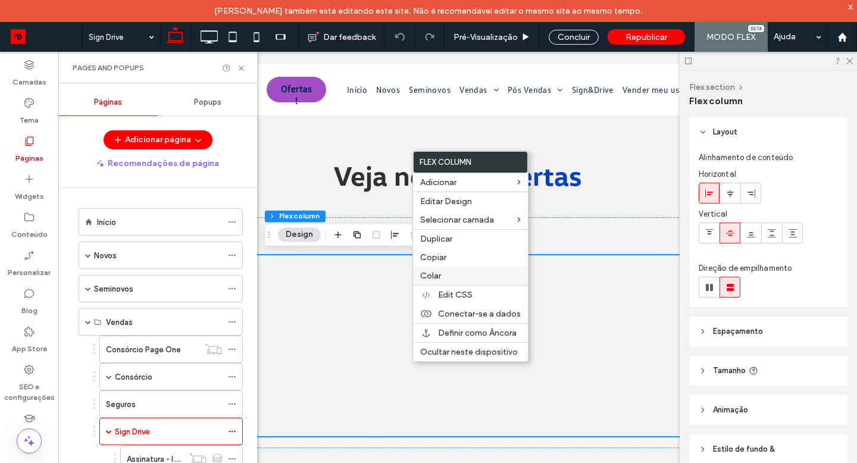
click at [481, 281] on div "Colar" at bounding box center [470, 276] width 115 height 18
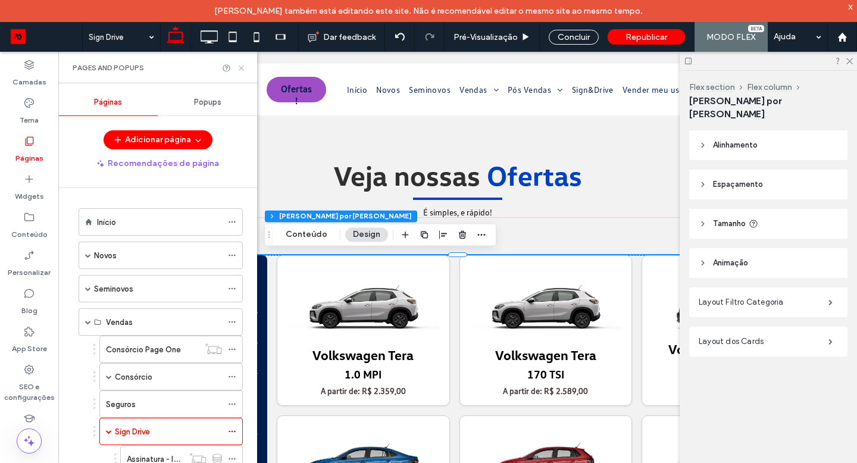
click at [242, 64] on icon at bounding box center [241, 68] width 9 height 9
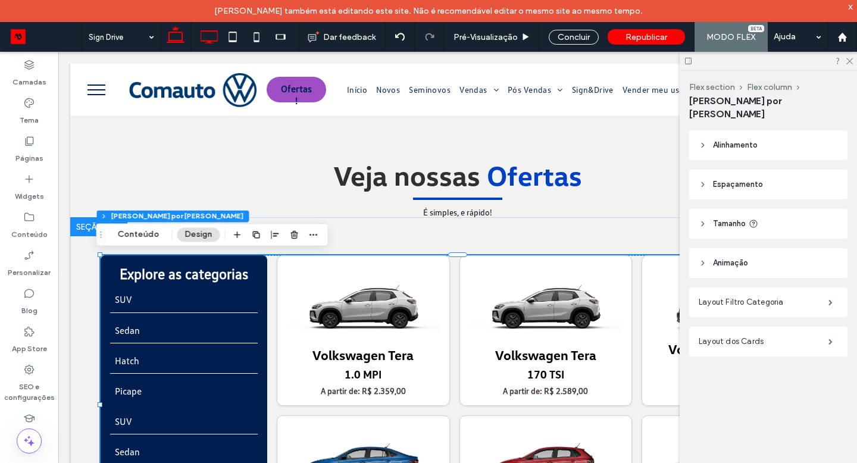
click at [218, 37] on use at bounding box center [209, 36] width 17 height 13
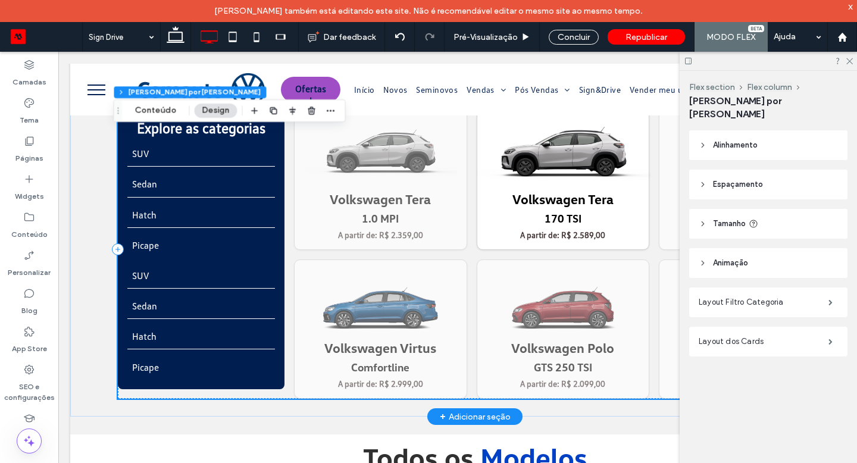
scroll to position [1245, 0]
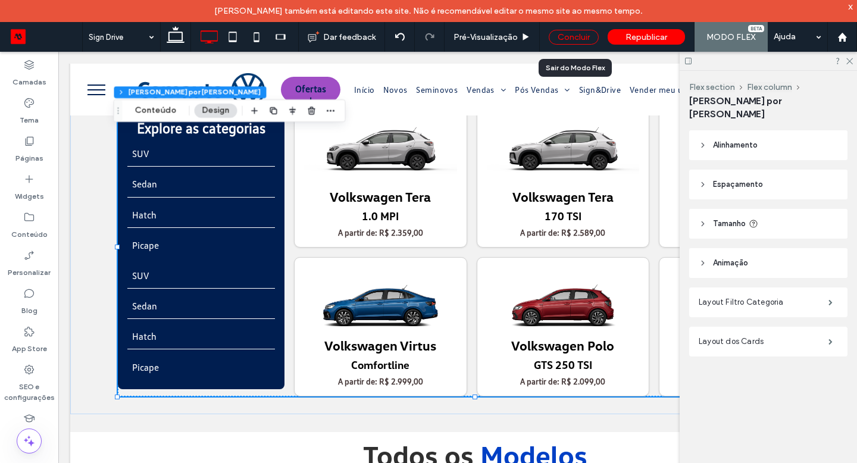
click at [561, 37] on div "Concluir" at bounding box center [574, 37] width 50 height 15
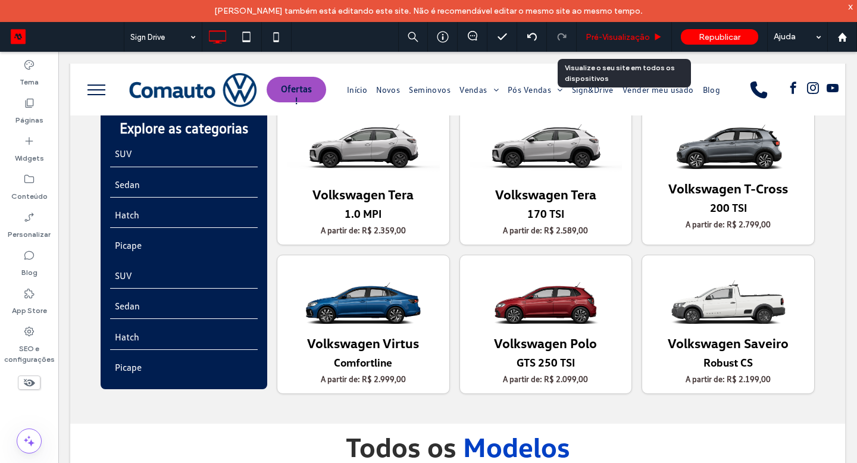
click at [600, 43] on div "Pré-Visualizaçāo" at bounding box center [624, 37] width 95 height 30
click at [607, 37] on span "Pré-Visualizaçāo" at bounding box center [618, 37] width 64 height 10
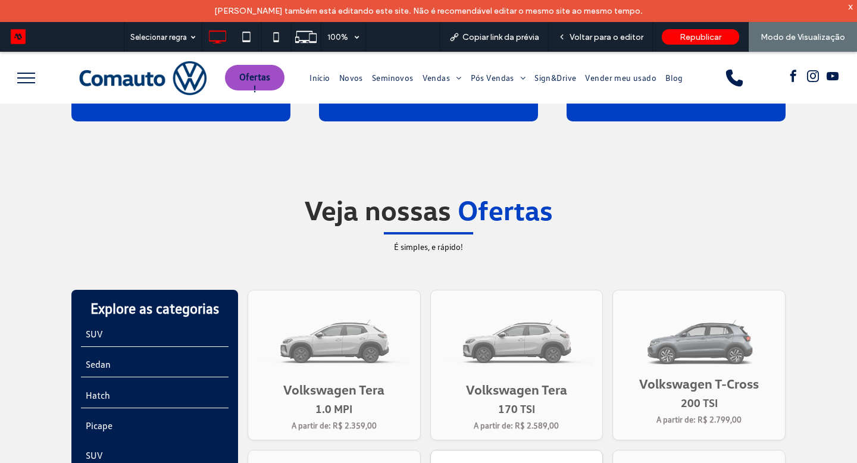
scroll to position [1271, 0]
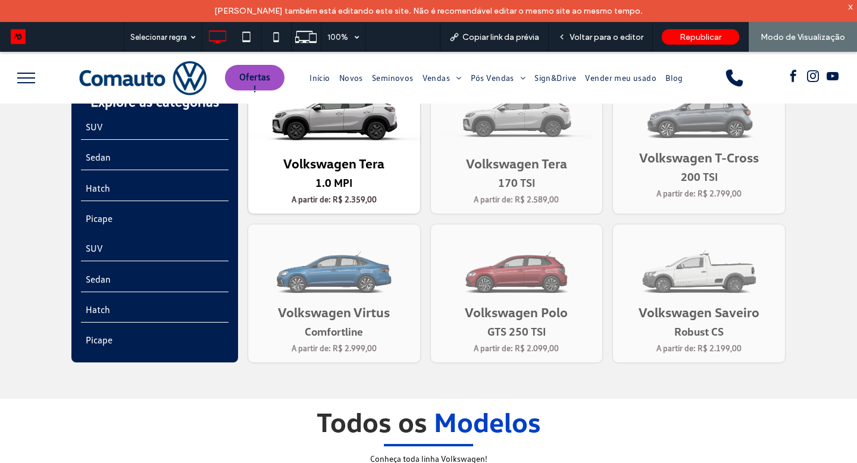
click at [356, 192] on link "Volkswagen Tera 1.0 MPI A partir de: R$ 2.359,00" at bounding box center [334, 139] width 173 height 150
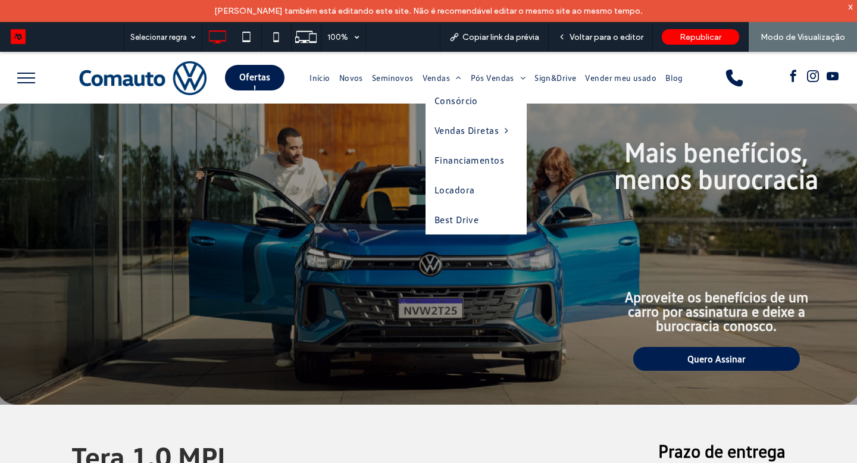
click at [456, 220] on span "Best Drive" at bounding box center [456, 220] width 45 height 12
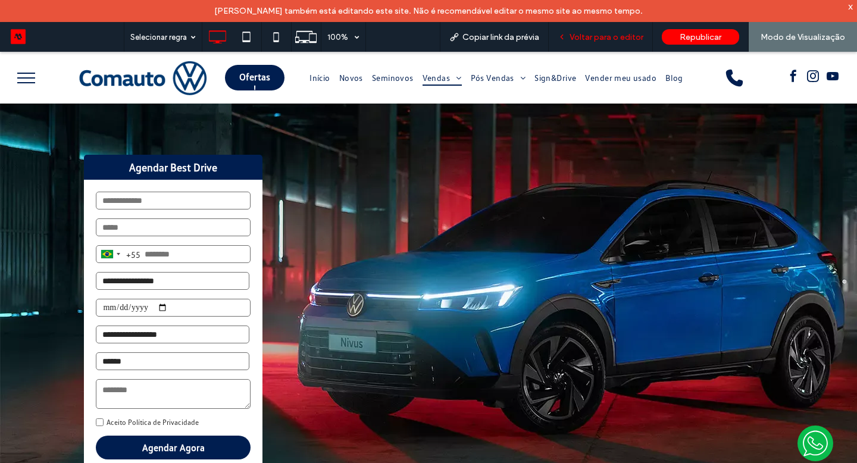
click at [606, 30] on div "Voltar para o editor" at bounding box center [601, 37] width 104 height 30
click at [589, 39] on span "Voltar para o editor" at bounding box center [606, 37] width 74 height 10
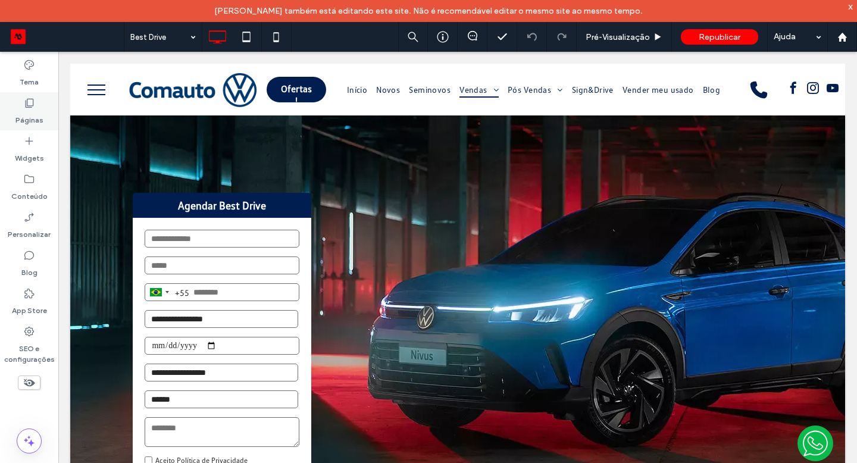
click at [39, 123] on label "Páginas" at bounding box center [29, 117] width 28 height 17
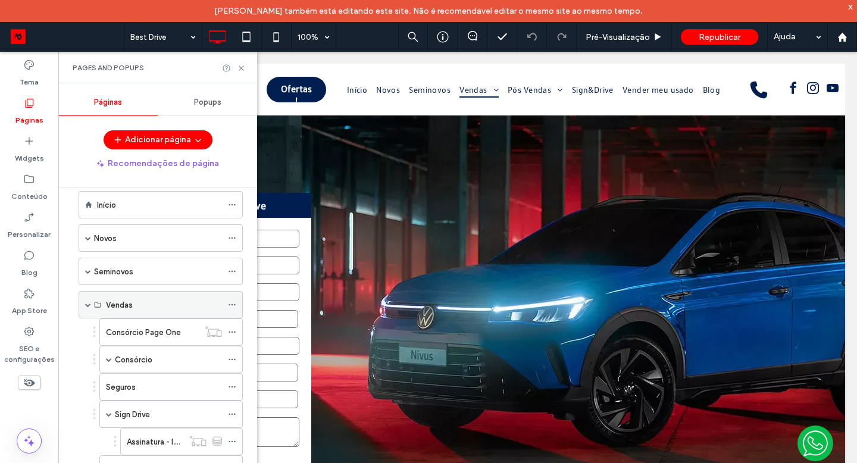
scroll to position [40, 0]
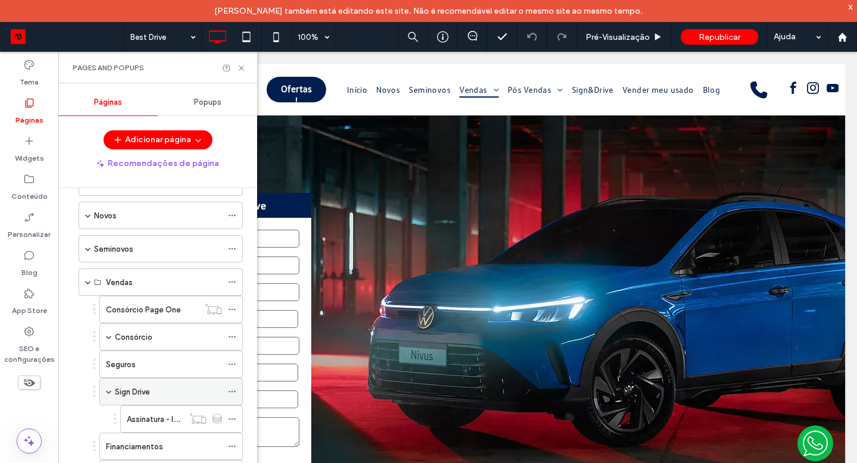
click at [152, 383] on div "Sign Drive" at bounding box center [168, 391] width 107 height 26
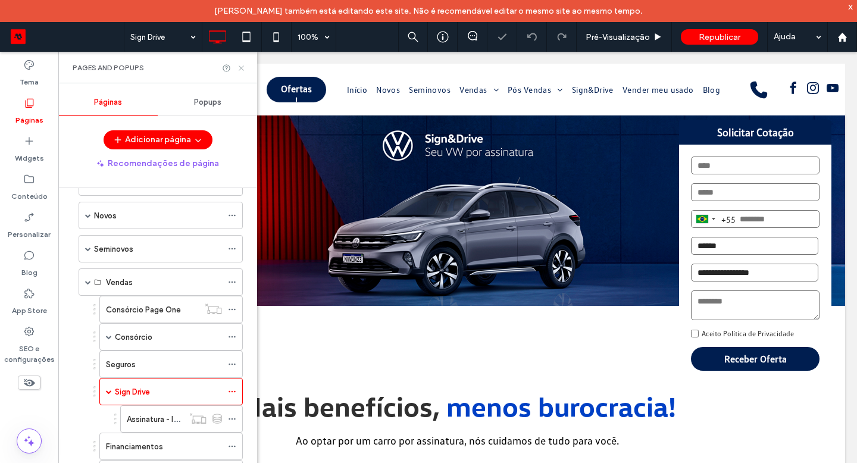
click at [238, 67] on icon at bounding box center [241, 68] width 9 height 9
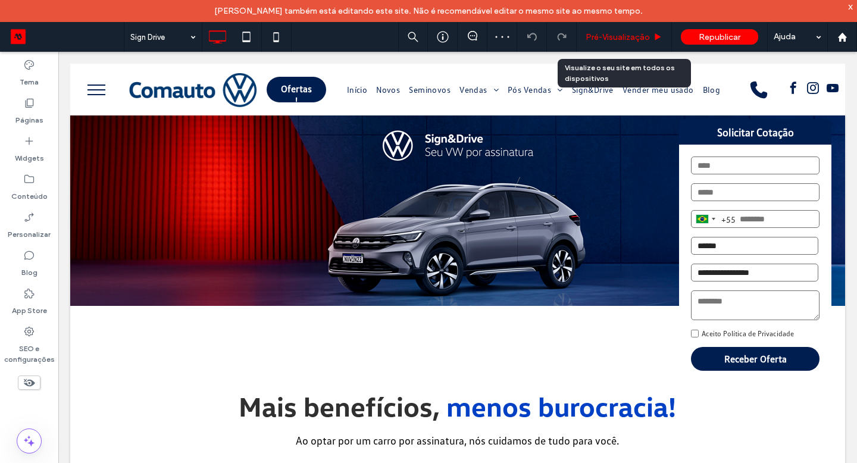
click at [644, 36] on span "Pré-Visualizaçāo" at bounding box center [618, 37] width 64 height 10
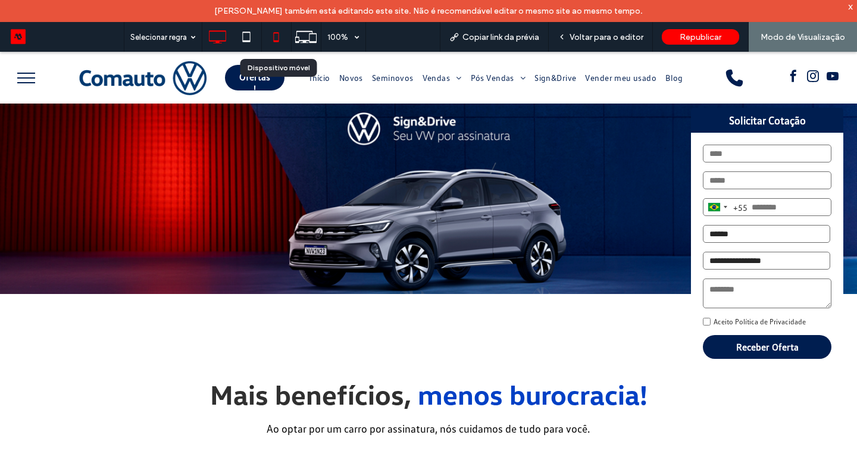
click at [269, 34] on icon at bounding box center [276, 37] width 24 height 24
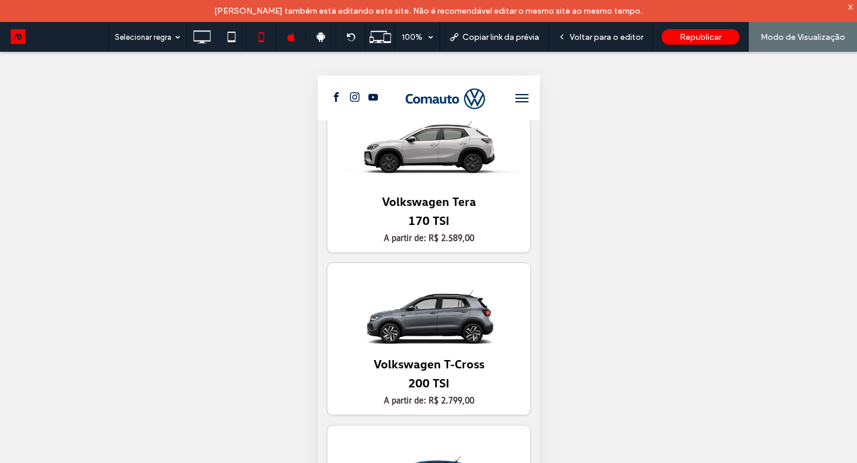
scroll to position [1874, 0]
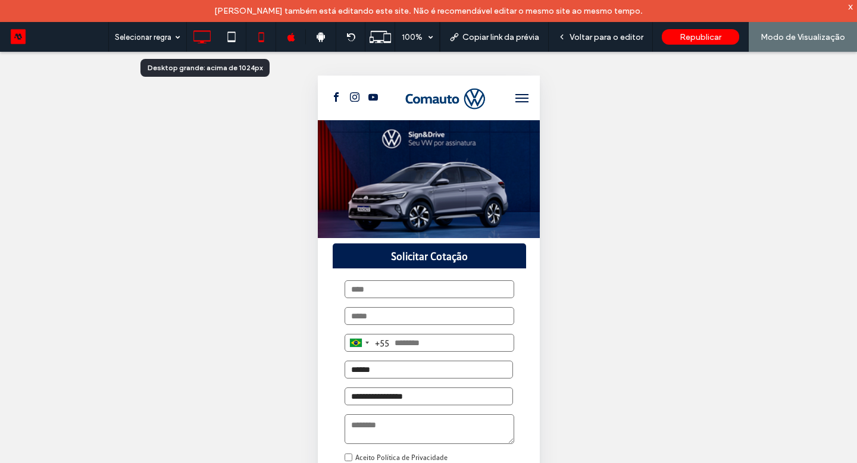
click at [208, 37] on icon at bounding box center [202, 37] width 24 height 24
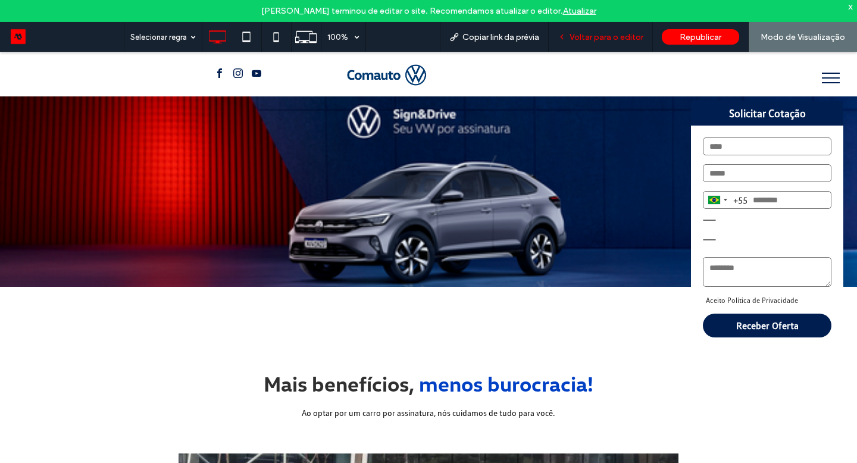
click at [619, 35] on span "Voltar para o editor" at bounding box center [606, 37] width 74 height 10
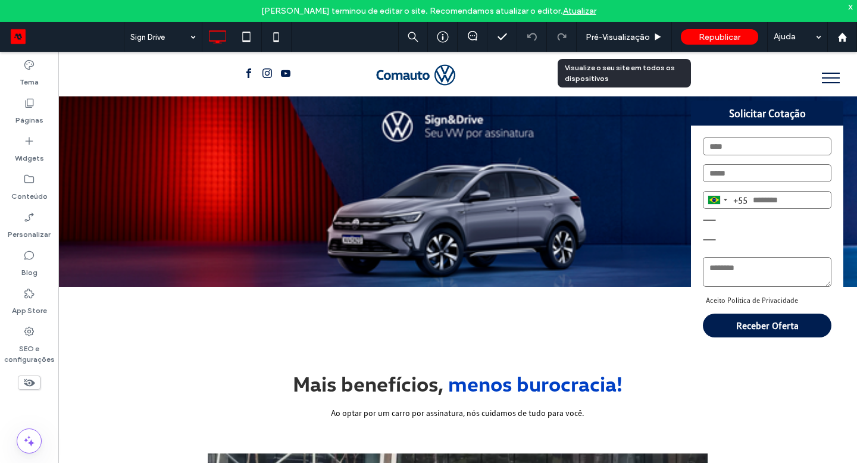
click at [619, 35] on span "Pré-Visualizaçāo" at bounding box center [618, 37] width 64 height 10
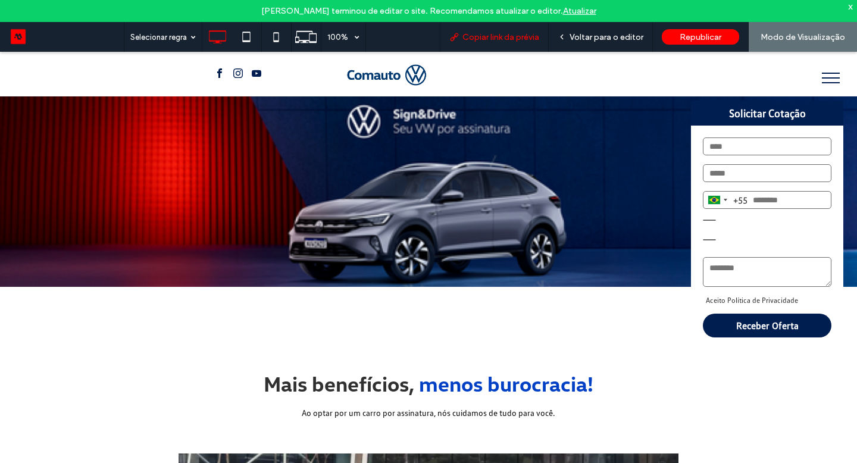
click at [527, 39] on span "Copiar link da prévia" at bounding box center [500, 37] width 77 height 10
click at [492, 35] on span "Copiar link da prévia" at bounding box center [500, 37] width 77 height 10
click at [509, 39] on span "Copiar link da prévia" at bounding box center [500, 37] width 77 height 10
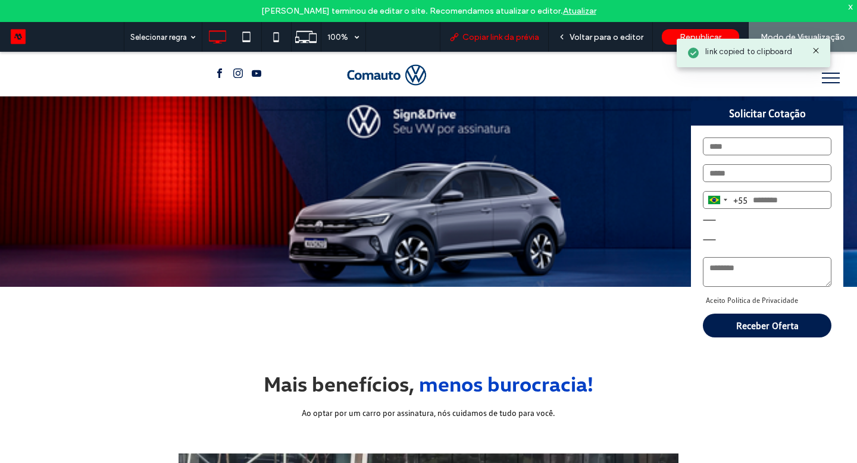
click at [539, 39] on span "Copiar link da prévia" at bounding box center [500, 37] width 77 height 10
click at [589, 39] on span "Voltar para o editor" at bounding box center [606, 37] width 74 height 10
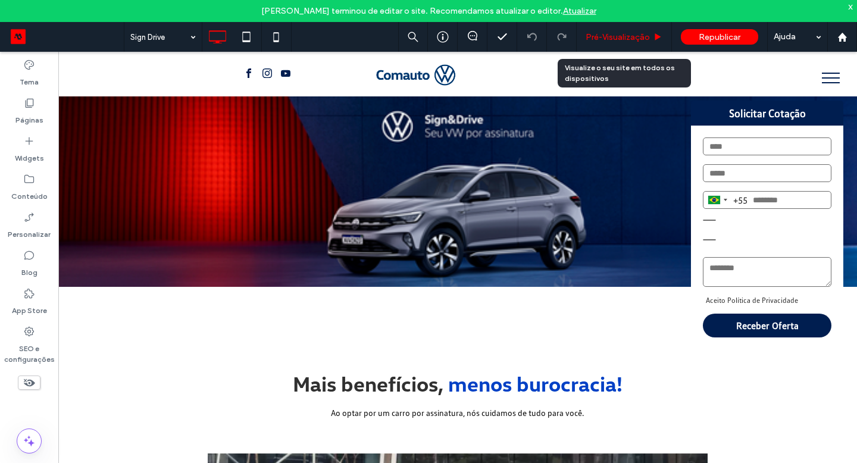
click at [584, 39] on div "Pré-Visualizaçāo" at bounding box center [624, 37] width 95 height 10
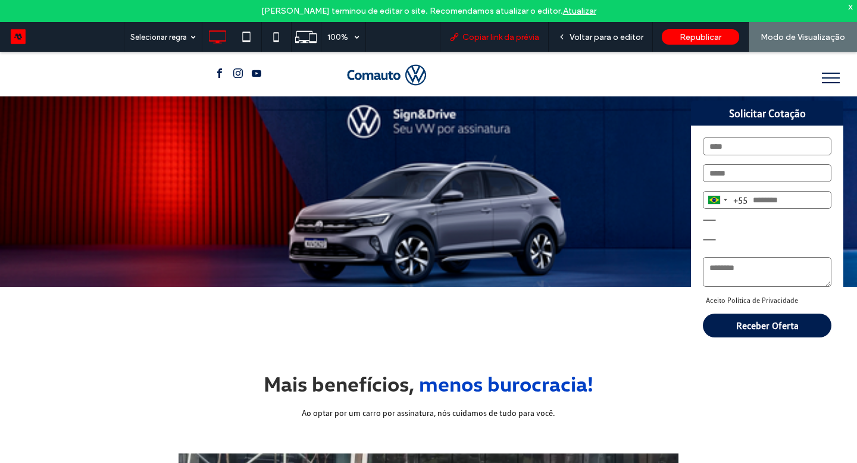
click at [525, 37] on span "Copiar link da prévia" at bounding box center [500, 37] width 77 height 10
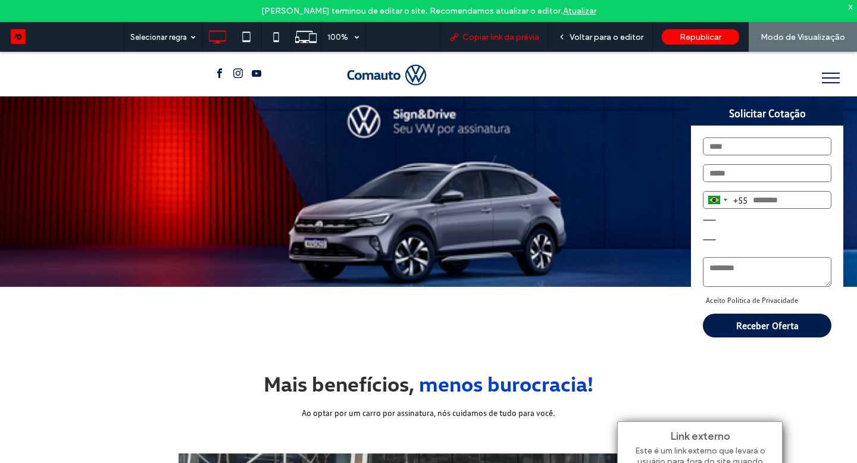
click at [536, 33] on span "Copiar link da prévia" at bounding box center [500, 37] width 77 height 10
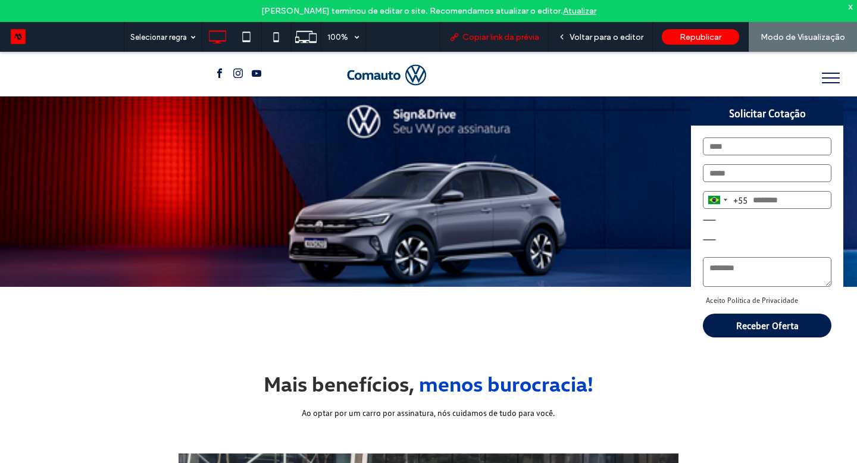
click at [518, 40] on span "Copiar link da prévia" at bounding box center [500, 37] width 77 height 10
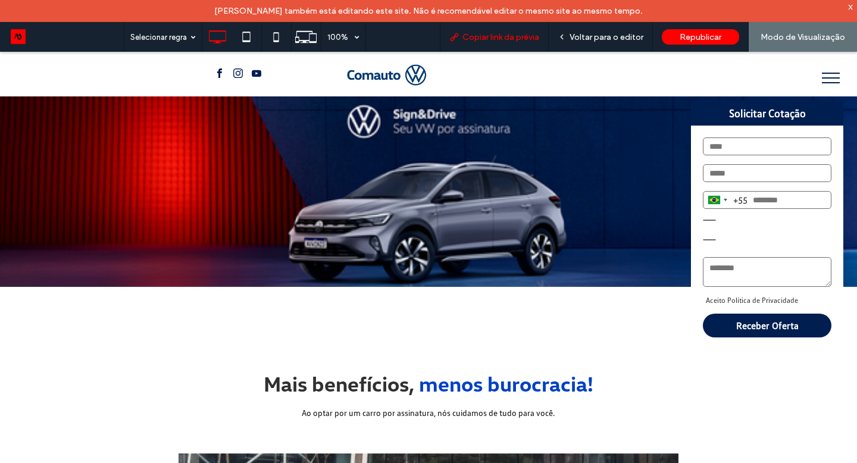
click at [518, 40] on span "Copiar link da prévia" at bounding box center [500, 37] width 77 height 10
click at [525, 36] on span "Copiar link da prévia" at bounding box center [500, 37] width 77 height 10
click at [584, 46] on div "Voltar para o editor" at bounding box center [601, 37] width 104 height 30
click at [641, 32] on span "Voltar para o editor" at bounding box center [606, 37] width 74 height 10
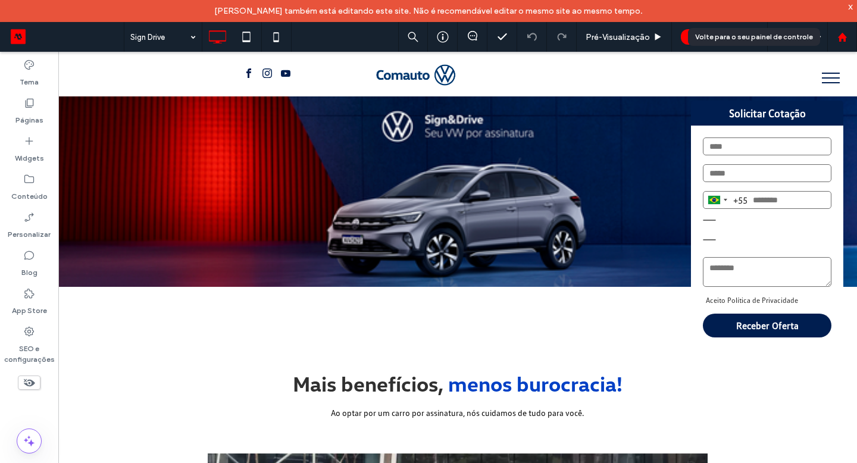
click at [846, 33] on icon at bounding box center [842, 37] width 10 height 10
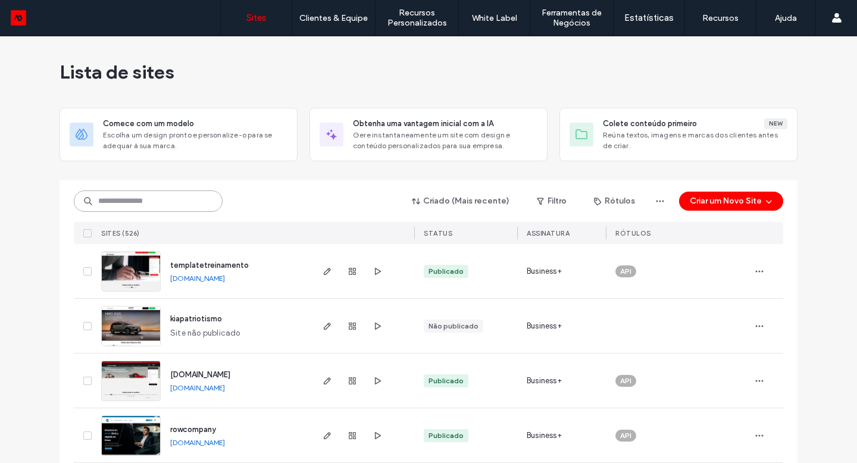
click at [183, 209] on input at bounding box center [148, 200] width 149 height 21
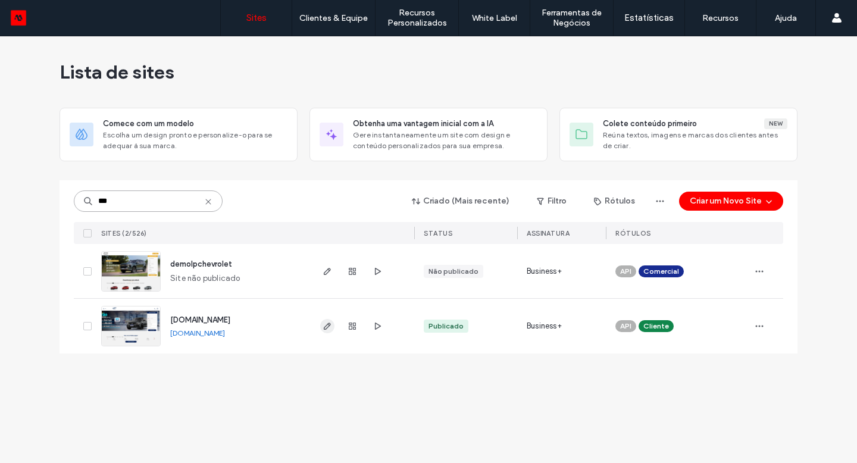
type input "***"
click at [328, 323] on use "button" at bounding box center [327, 326] width 7 height 7
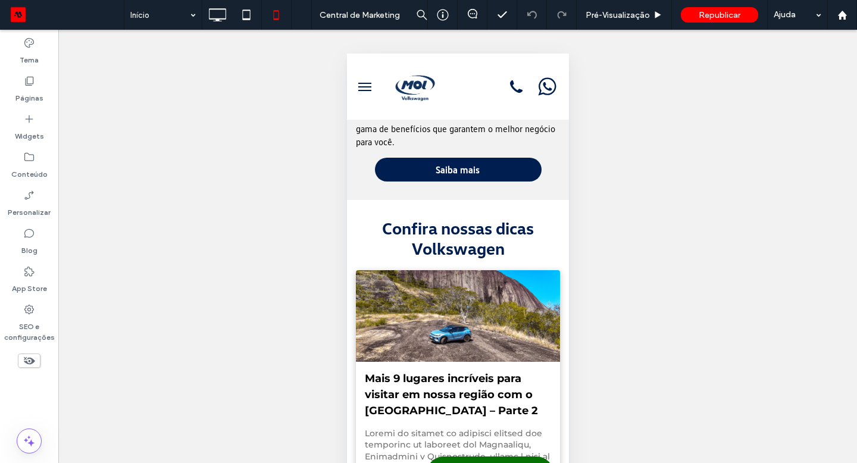
scroll to position [1849, 0]
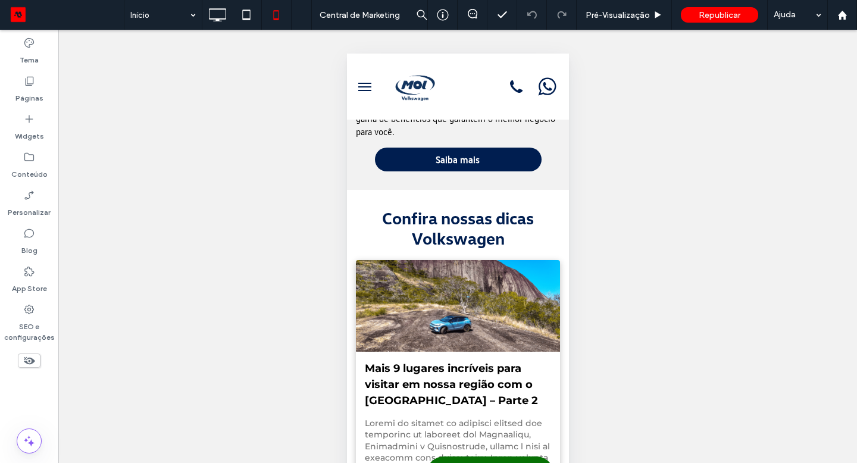
click at [33, 362] on use at bounding box center [29, 361] width 11 height 8
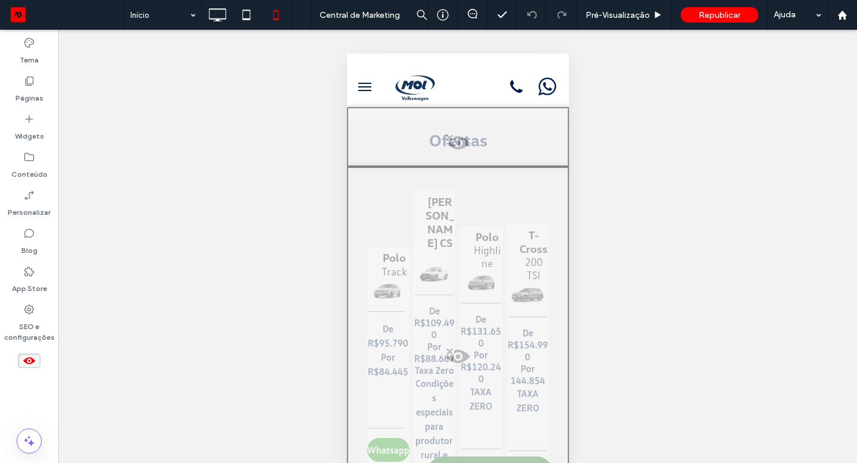
scroll to position [894, 0]
click at [456, 143] on span at bounding box center [458, 145] width 220 height 24
click at [471, 157] on button "Sim" at bounding box center [476, 158] width 37 height 15
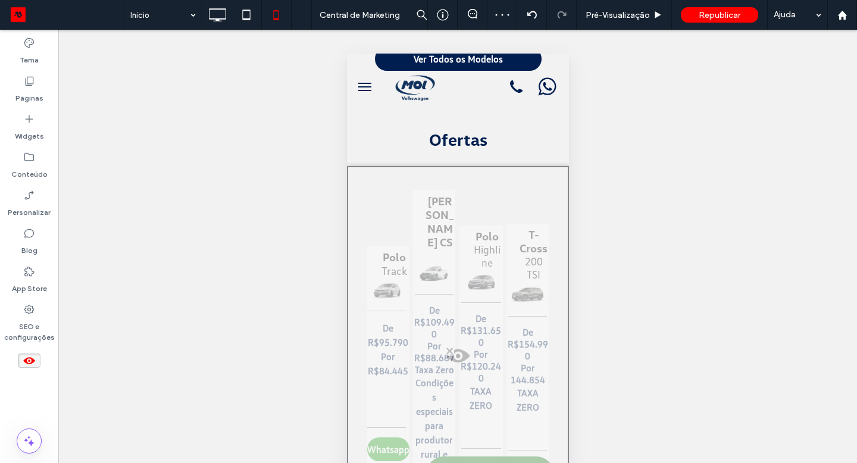
click at [458, 355] on span at bounding box center [458, 359] width 220 height 24
click at [469, 376] on button "Sim" at bounding box center [477, 370] width 37 height 15
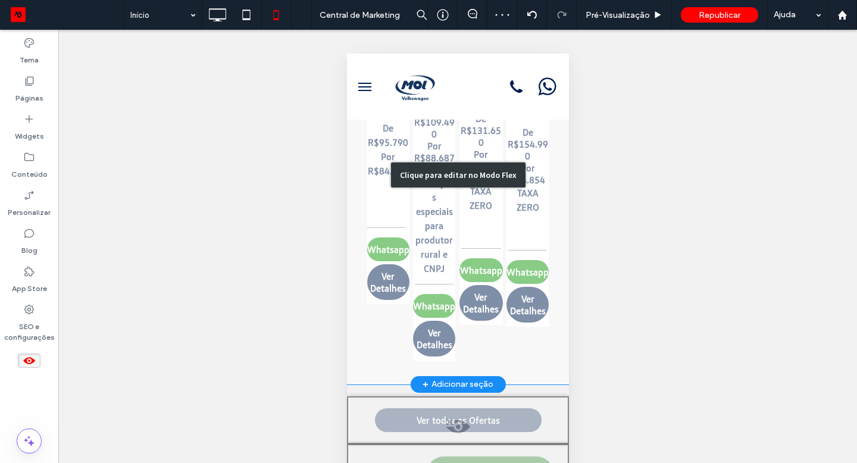
scroll to position [1096, 0]
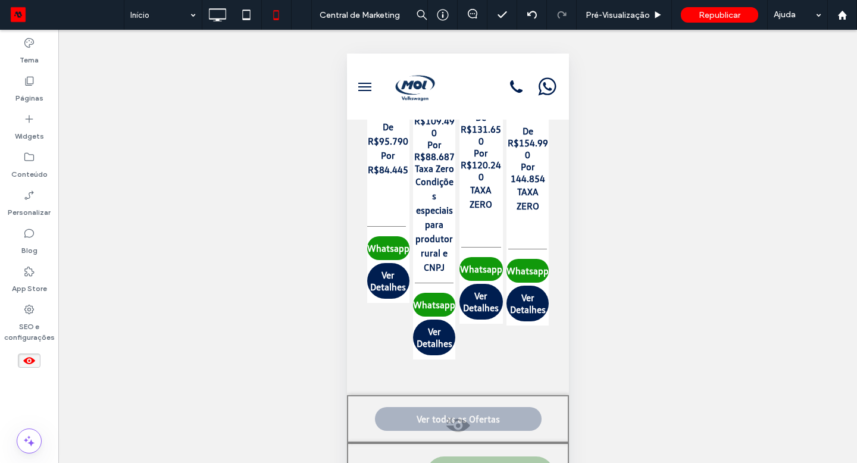
click at [458, 417] on span at bounding box center [458, 429] width 220 height 24
click at [489, 418] on button "Sim" at bounding box center [477, 422] width 37 height 15
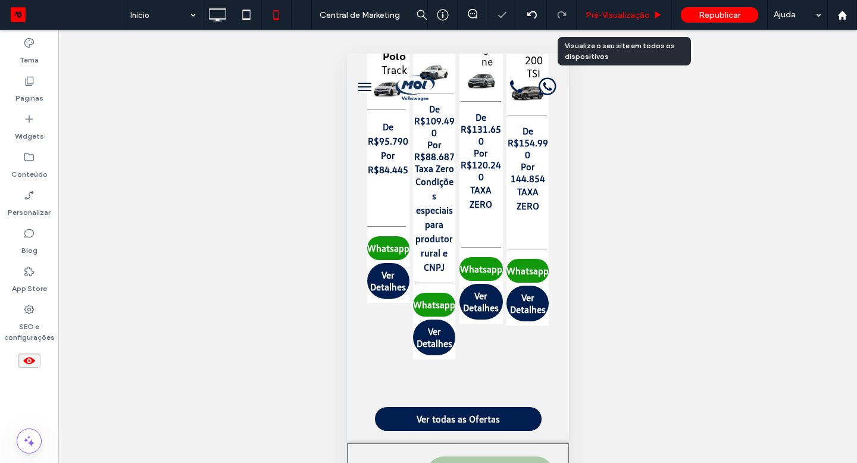
click at [616, 20] on div "Pré-Visualizaçāo" at bounding box center [624, 15] width 95 height 30
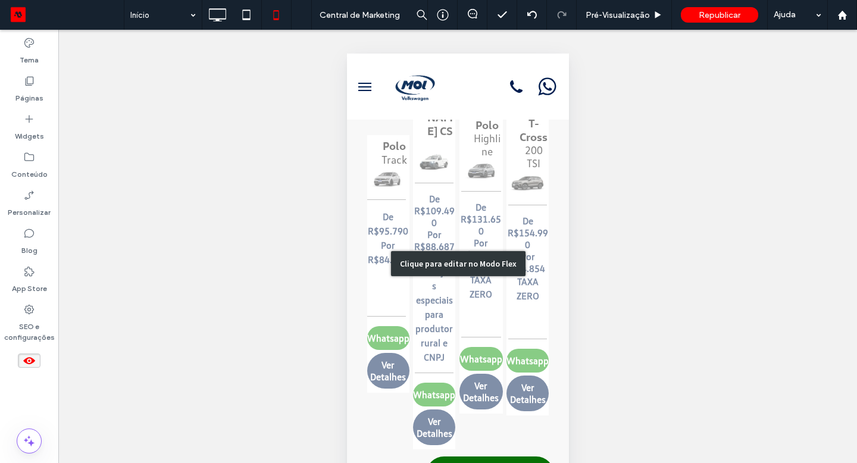
click at [497, 173] on div "Clique para editar no Modo Flex" at bounding box center [457, 264] width 222 height 418
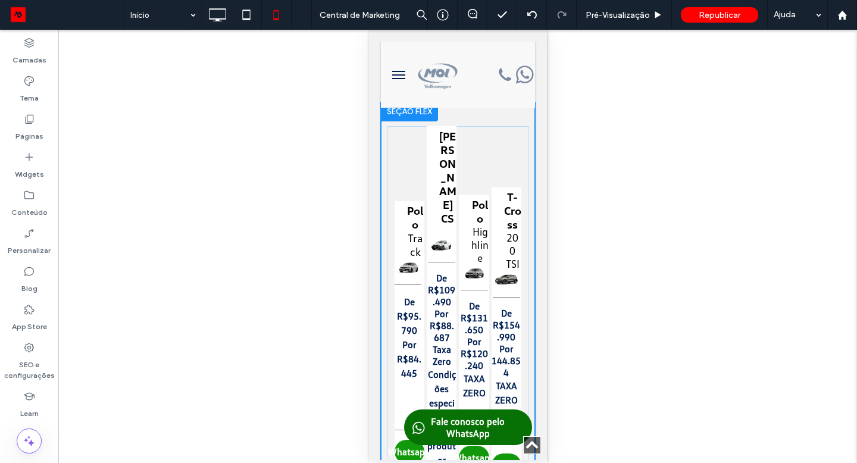
type input "**"
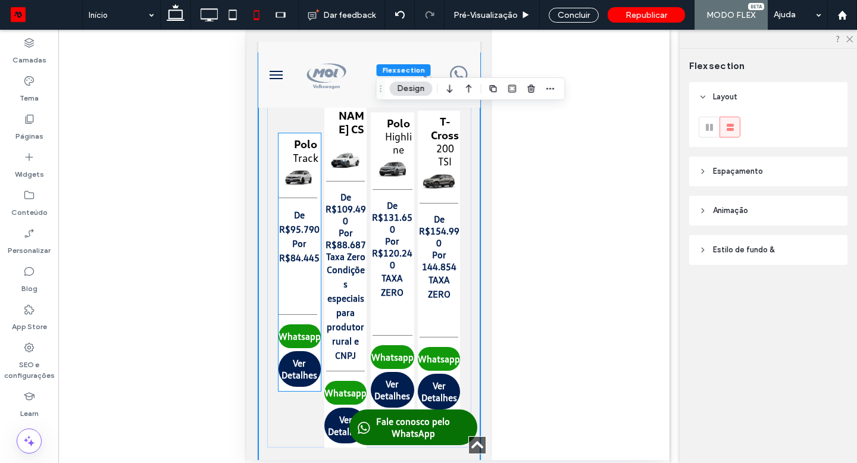
click at [312, 268] on p at bounding box center [299, 272] width 42 height 14
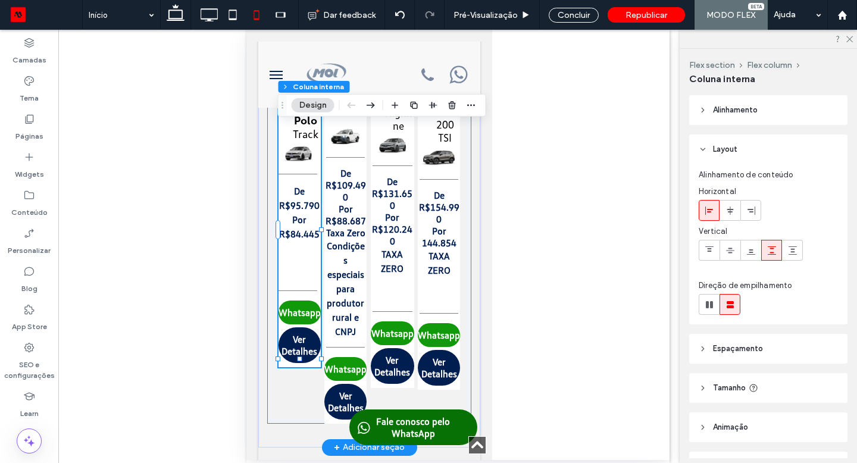
click at [288, 392] on div "Polo Track De R$95.790 Por R$84.445 ﻿ Whatsapp Ver Detalhes Saveiro Robust CS D…" at bounding box center [369, 238] width 204 height 371
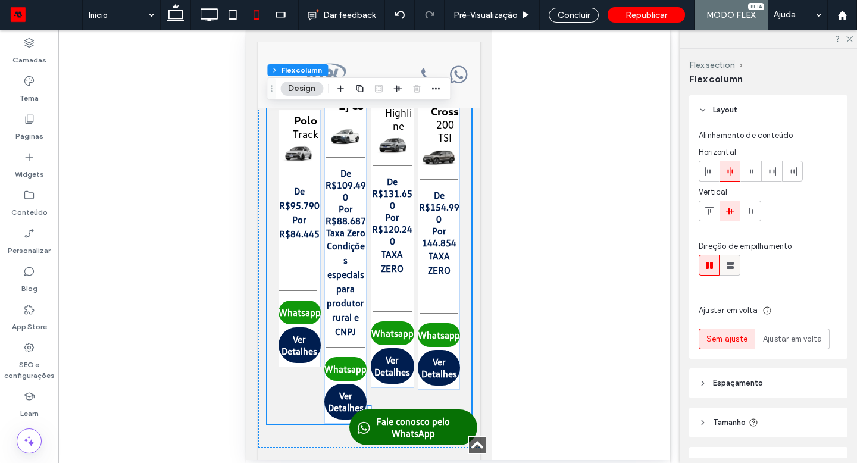
click at [726, 261] on icon at bounding box center [730, 265] width 12 height 12
type input "*"
type input "***"
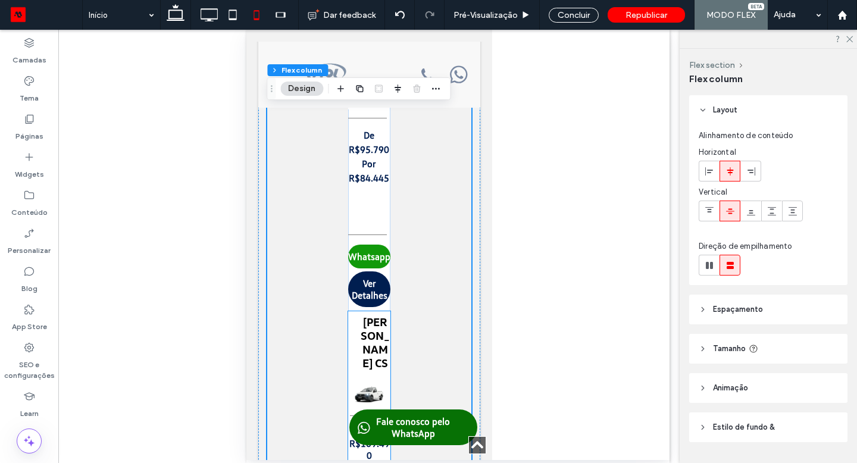
click at [356, 350] on div "[PERSON_NAME] CS" at bounding box center [369, 347] width 42 height 65
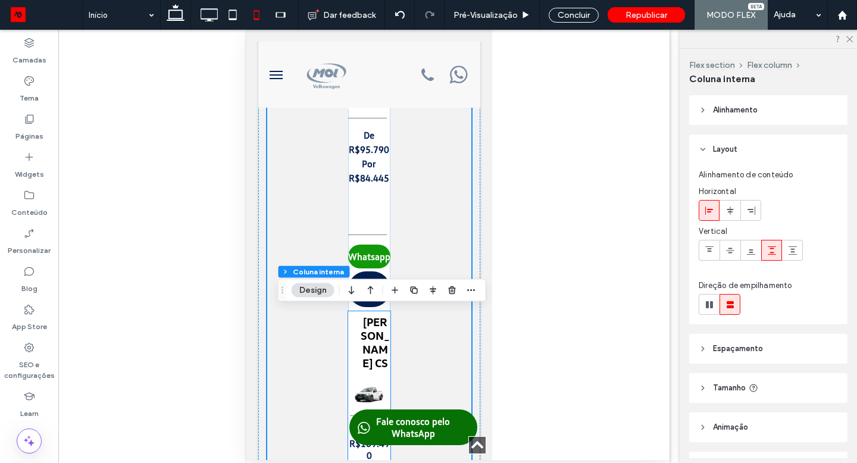
type input "**"
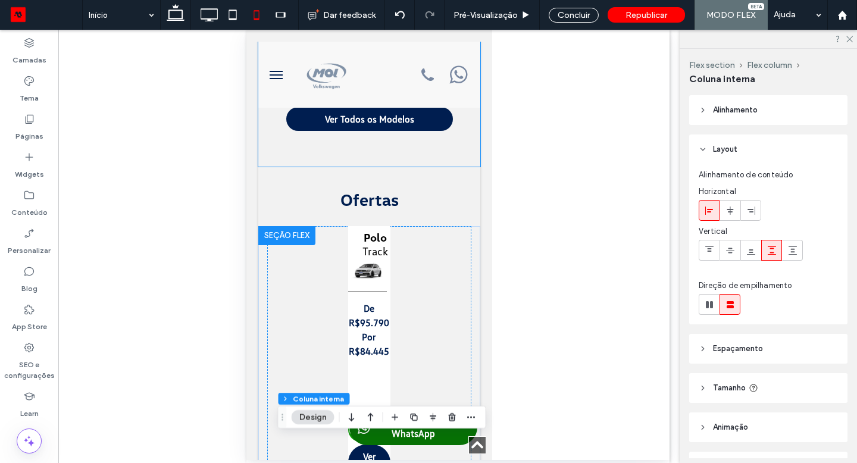
scroll to position [823, 0]
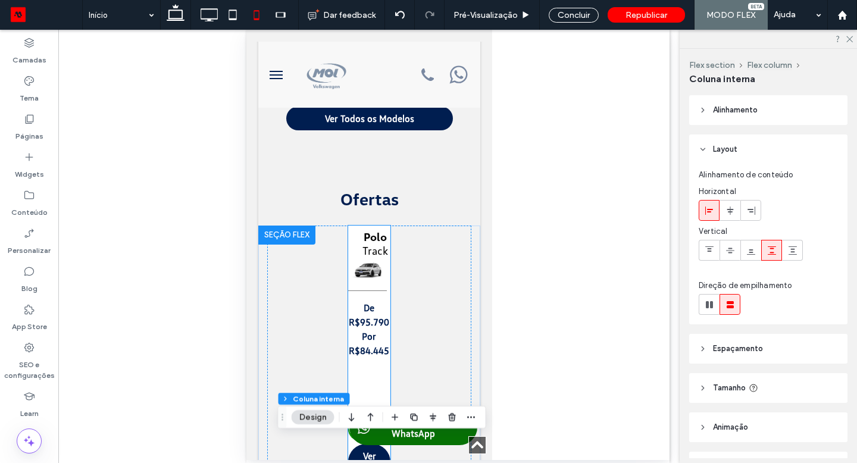
click at [356, 275] on img at bounding box center [368, 269] width 40 height 25
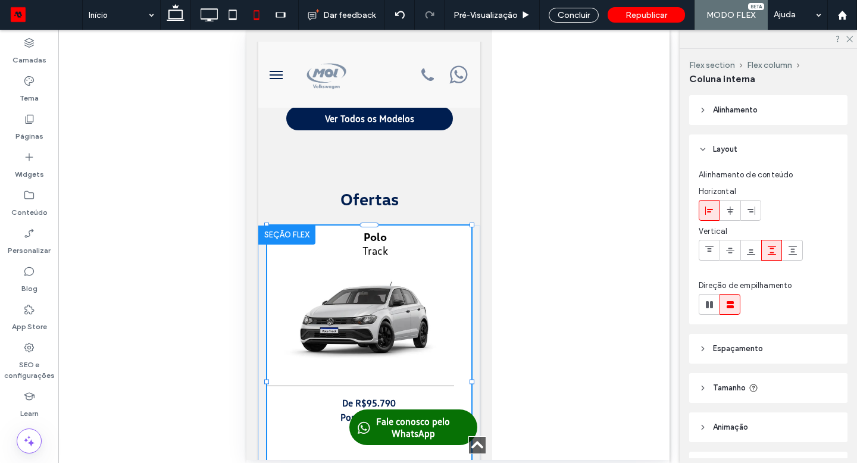
drag, startPoint x: 345, startPoint y: 354, endPoint x: 259, endPoint y: 346, distance: 86.1
type input "**"
type input "***"
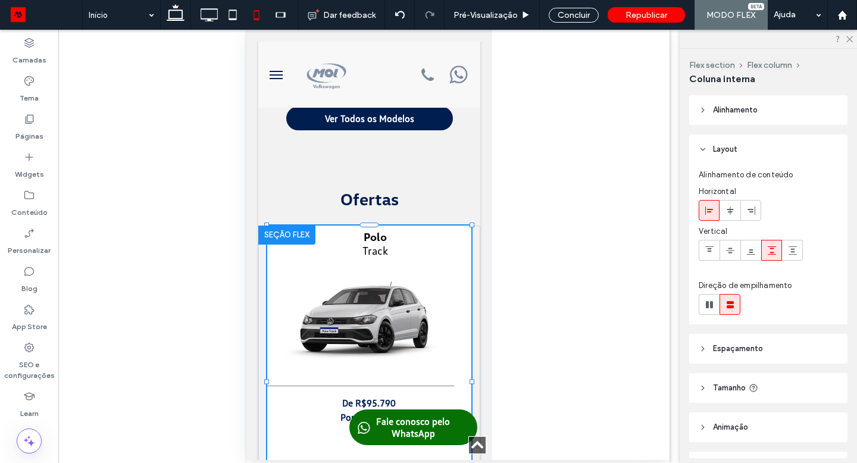
type input "**"
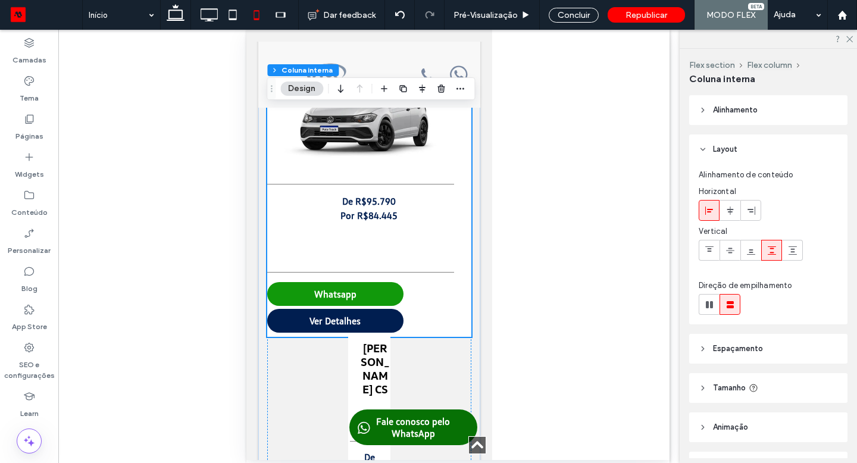
scroll to position [1030, 0]
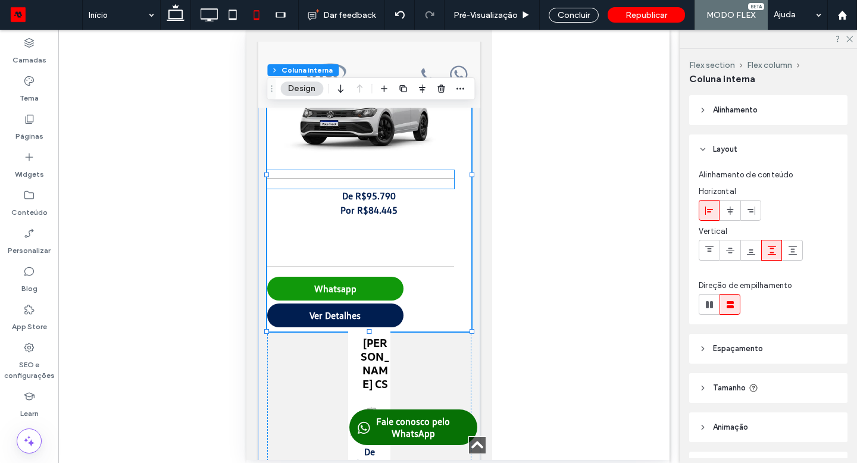
click at [436, 179] on hr at bounding box center [360, 180] width 187 height 2
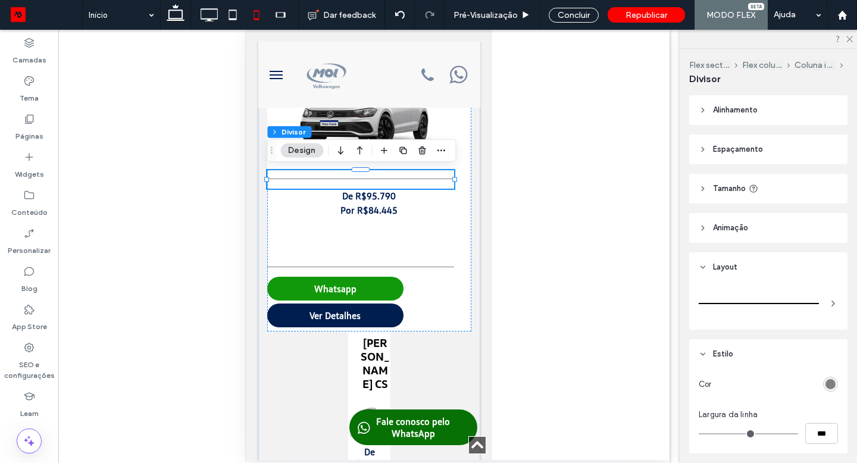
click at [730, 102] on header "Alinhamento" at bounding box center [768, 110] width 158 height 30
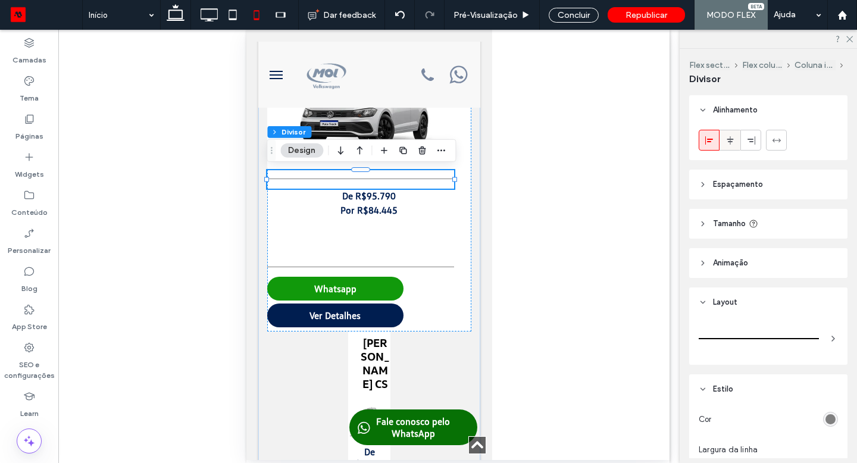
click at [730, 139] on use at bounding box center [730, 140] width 7 height 8
click at [405, 266] on div at bounding box center [360, 267] width 187 height 18
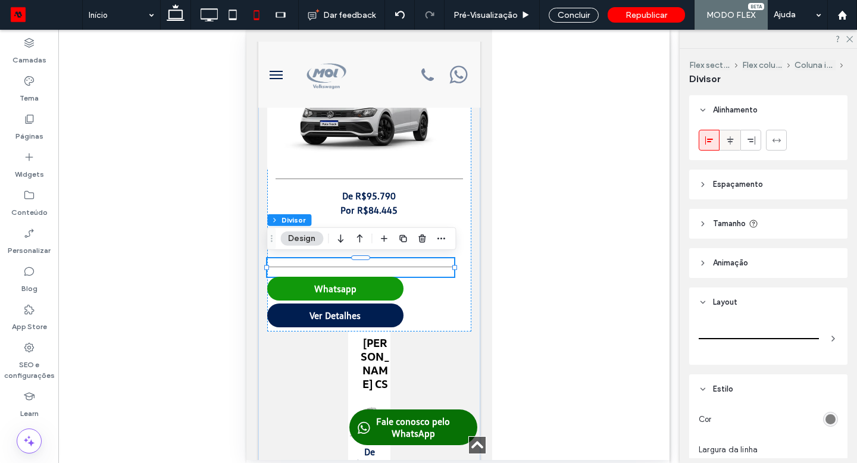
click at [731, 140] on icon at bounding box center [730, 141] width 10 height 10
click at [398, 296] on link "Whatsapp" at bounding box center [335, 289] width 136 height 24
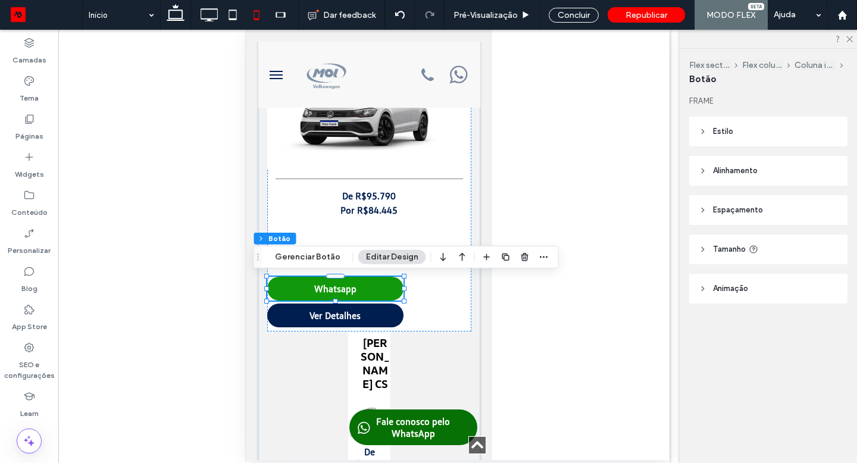
click at [719, 166] on span "Alinhamento" at bounding box center [735, 171] width 45 height 12
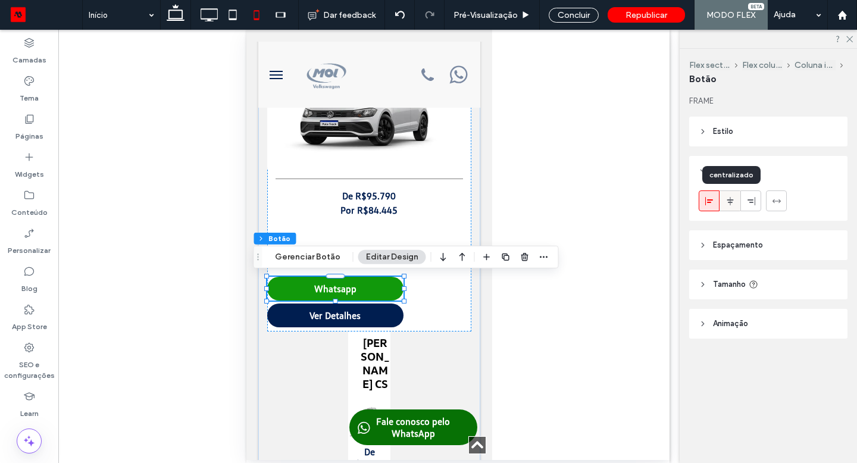
click at [730, 204] on icon at bounding box center [730, 201] width 10 height 10
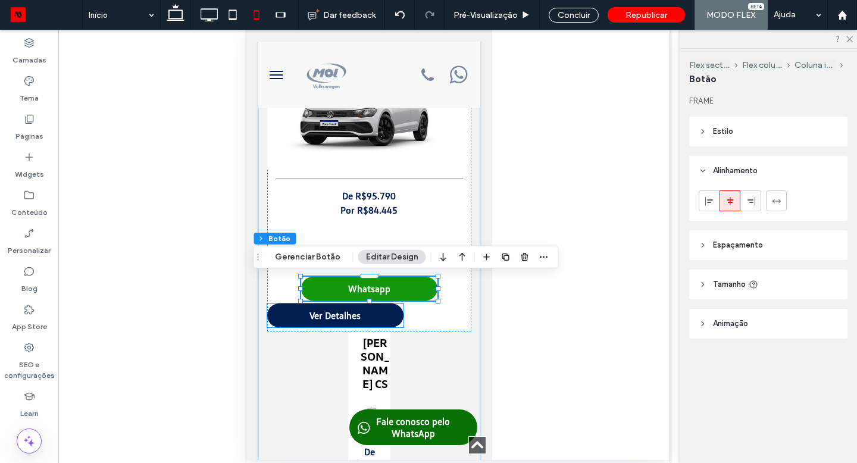
click at [377, 323] on link "Ver Detalhes" at bounding box center [335, 315] width 136 height 24
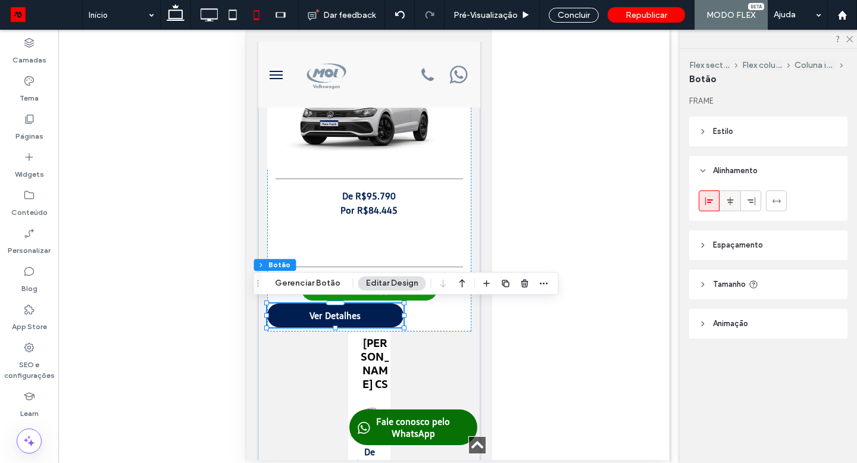
click at [740, 202] on label at bounding box center [729, 200] width 21 height 21
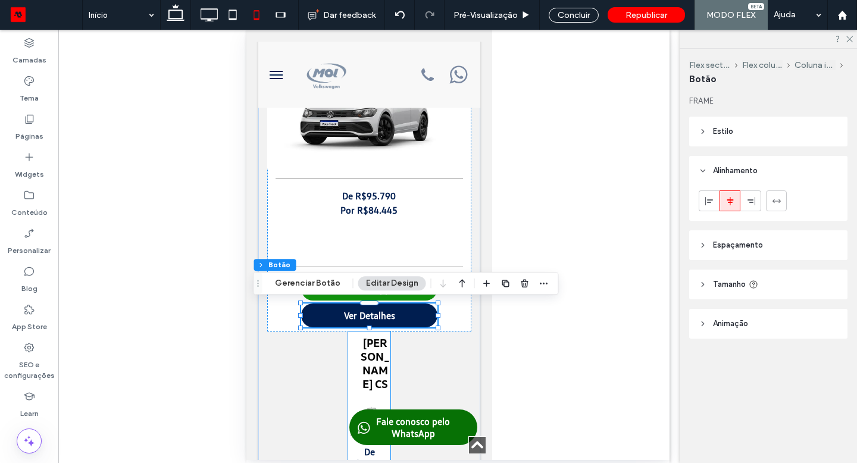
click at [381, 361] on h5 "[PERSON_NAME] CS" at bounding box center [374, 363] width 30 height 55
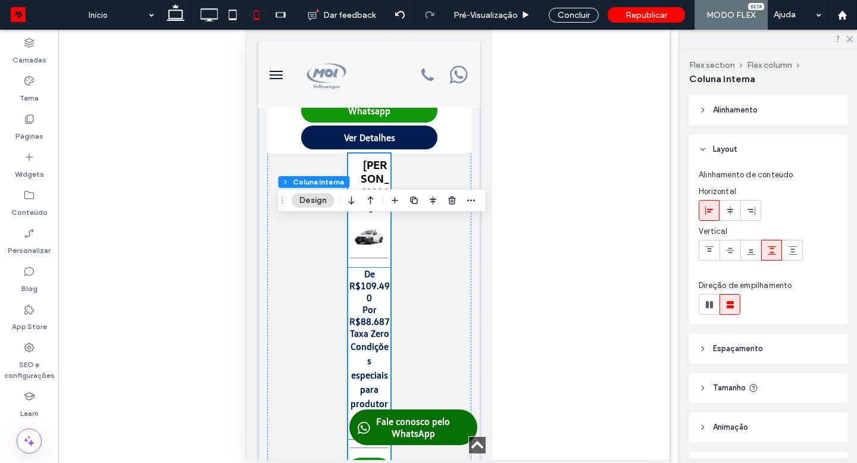
scroll to position [1223, 0]
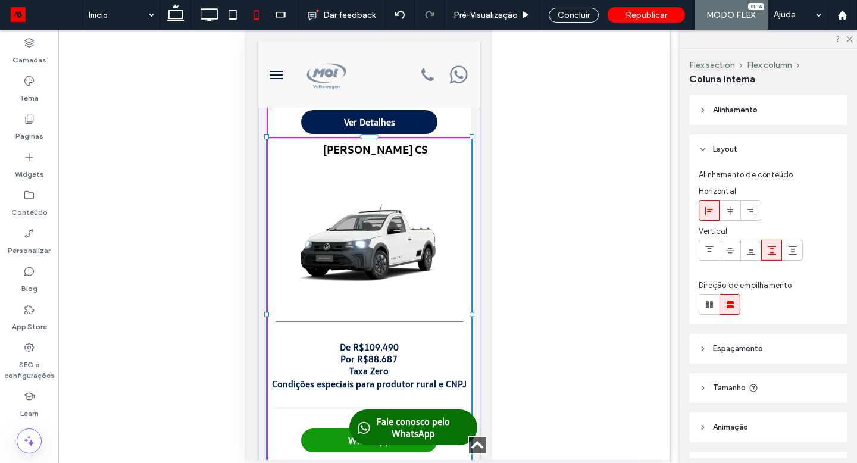
drag, startPoint x: 346, startPoint y: 313, endPoint x: 265, endPoint y: 306, distance: 81.8
click at [265, 306] on div "Polo Track De R$95.790 Por R$84.445 ﻿ Whatsapp Ver Detalhes Saveiro Robust CS D…" at bounding box center [369, 472] width 222 height 1294
type input "**"
type input "***"
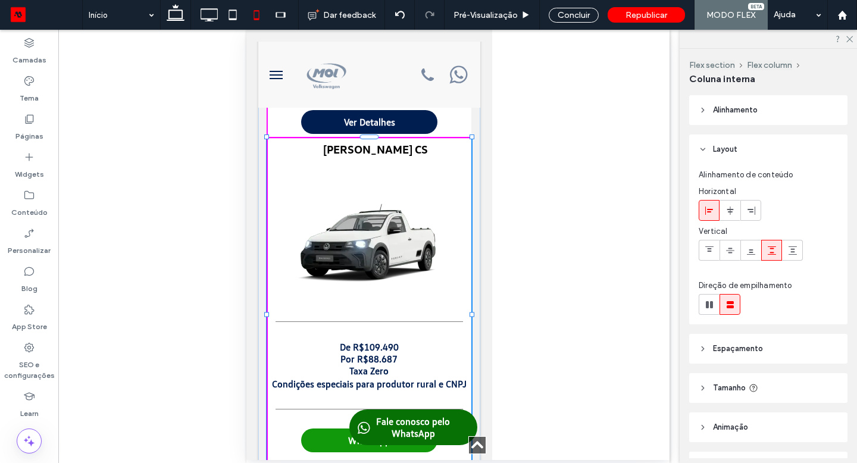
type input "**"
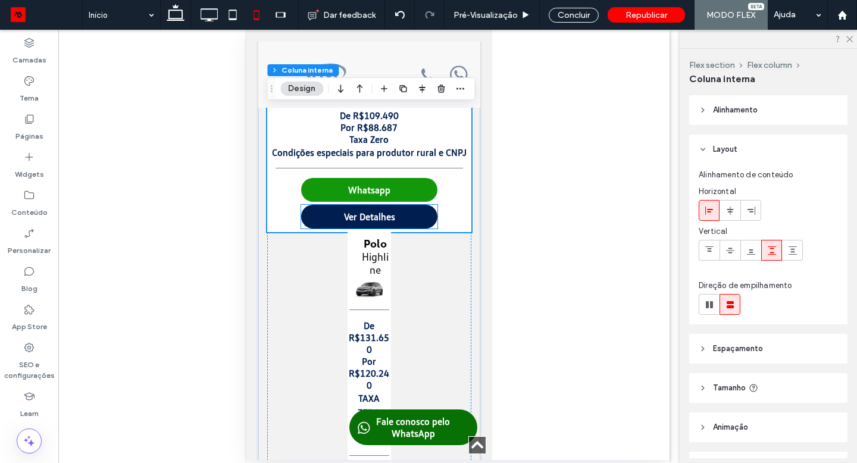
scroll to position [1431, 0]
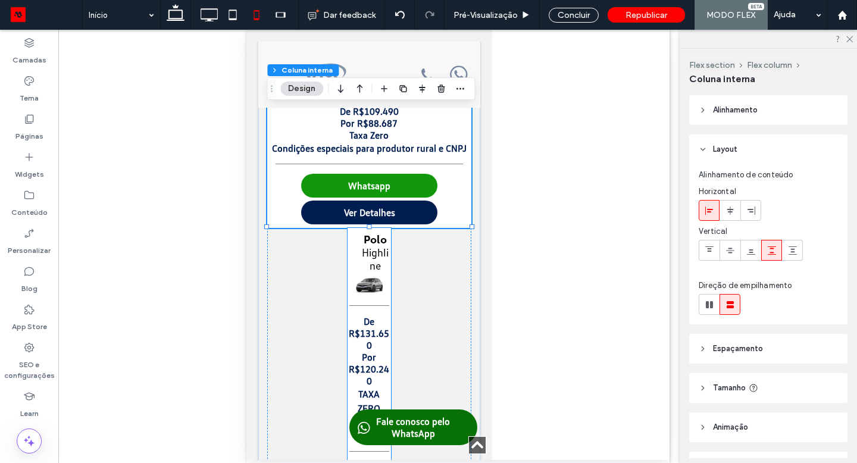
click at [370, 318] on strong "De R$131.650" at bounding box center [368, 333] width 40 height 36
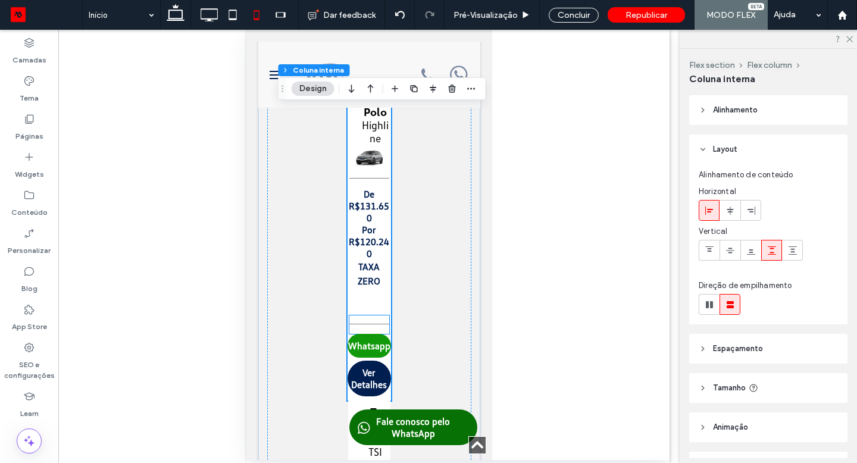
scroll to position [1570, 0]
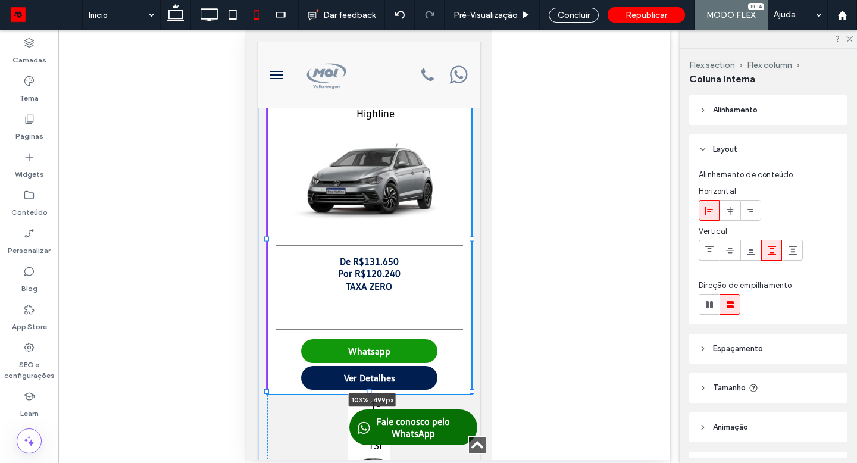
drag, startPoint x: 347, startPoint y: 236, endPoint x: 264, endPoint y: 240, distance: 83.4
click at [264, 240] on div at bounding box center [266, 238] width 5 height 5
type input "**"
type input "***"
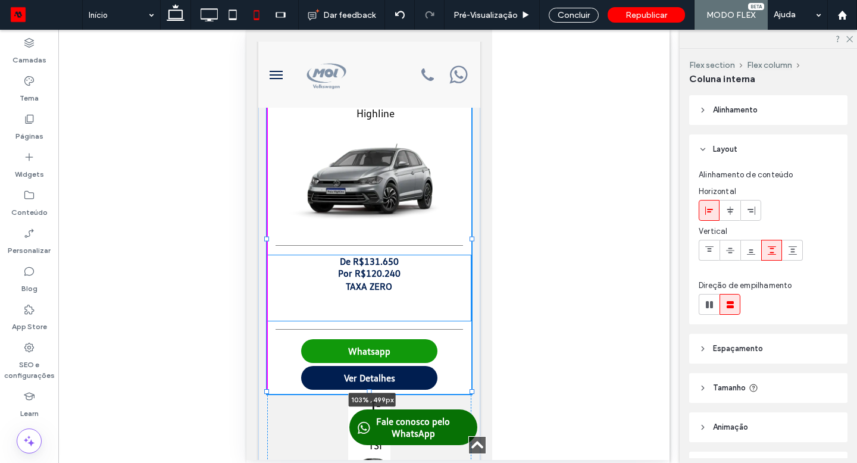
type input "**"
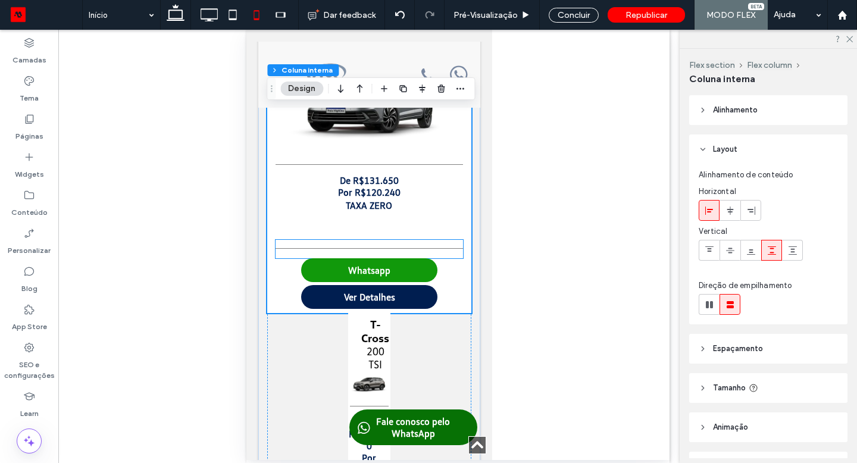
scroll to position [1828, 0]
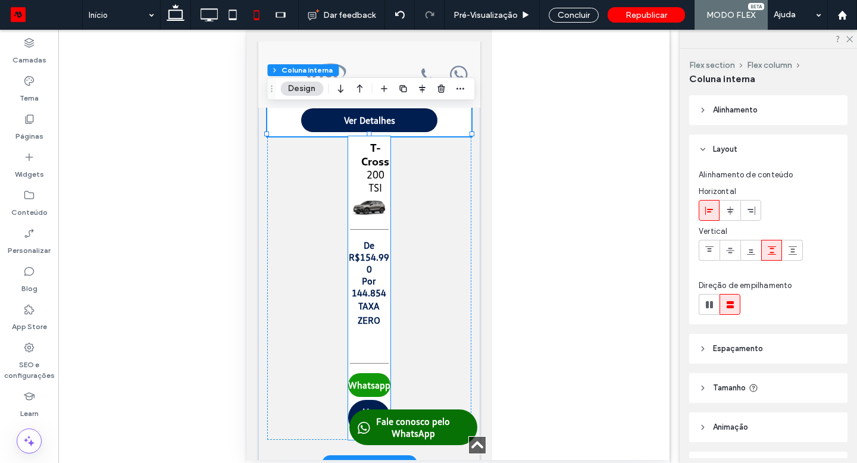
click at [367, 235] on div at bounding box center [368, 230] width 39 height 18
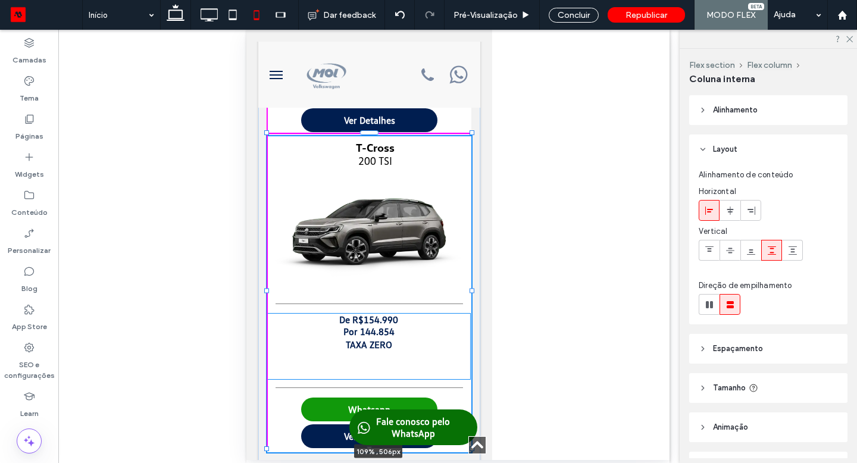
drag, startPoint x: 348, startPoint y: 286, endPoint x: 256, endPoint y: 281, distance: 92.4
type input "**"
type input "***"
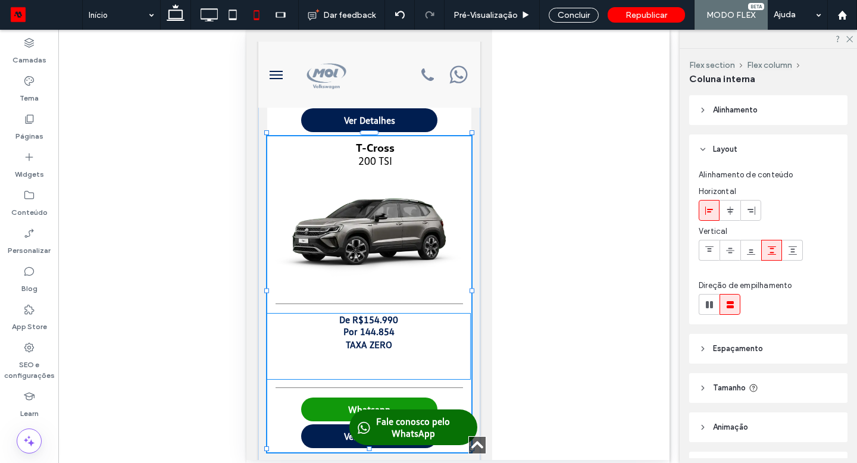
type input "**"
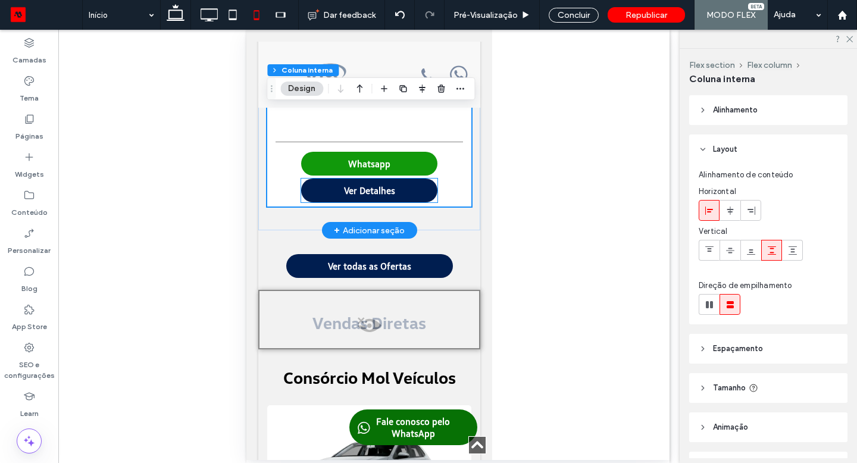
scroll to position [2077, 0]
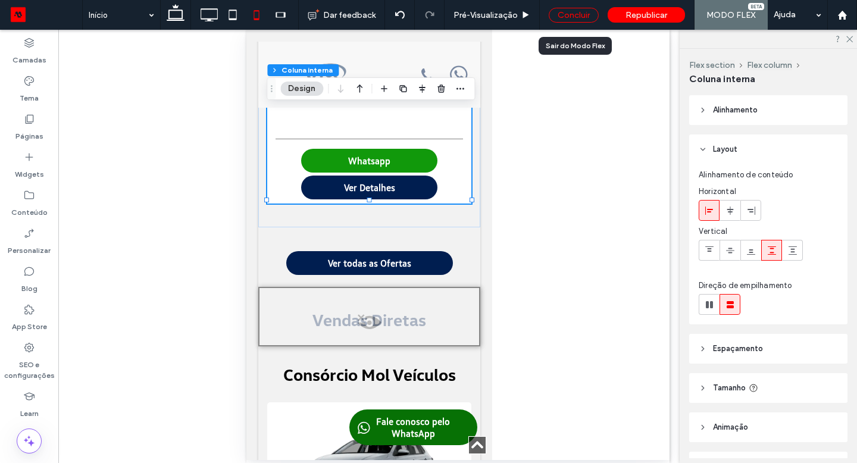
click at [569, 12] on div "Concluir" at bounding box center [574, 15] width 50 height 15
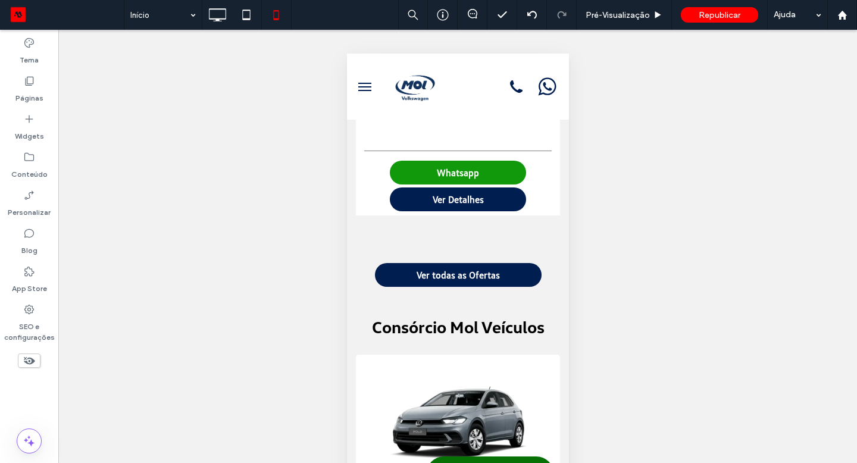
scroll to position [2049, 0]
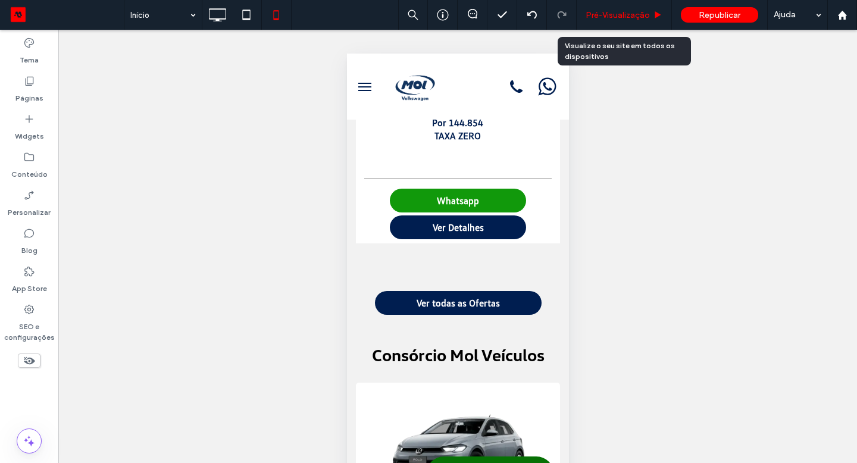
click at [608, 8] on div "Pré-Visualizaçāo" at bounding box center [624, 15] width 95 height 30
click at [608, 16] on span "Pré-Visualizaçāo" at bounding box center [618, 15] width 64 height 10
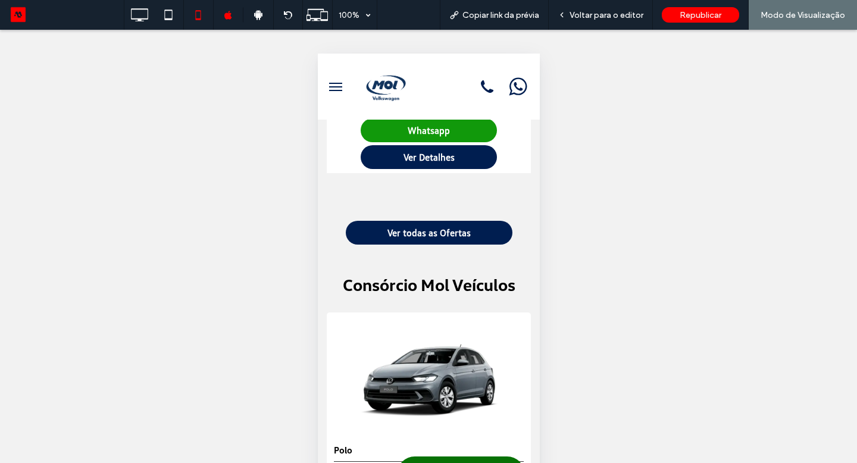
scroll to position [2121, 0]
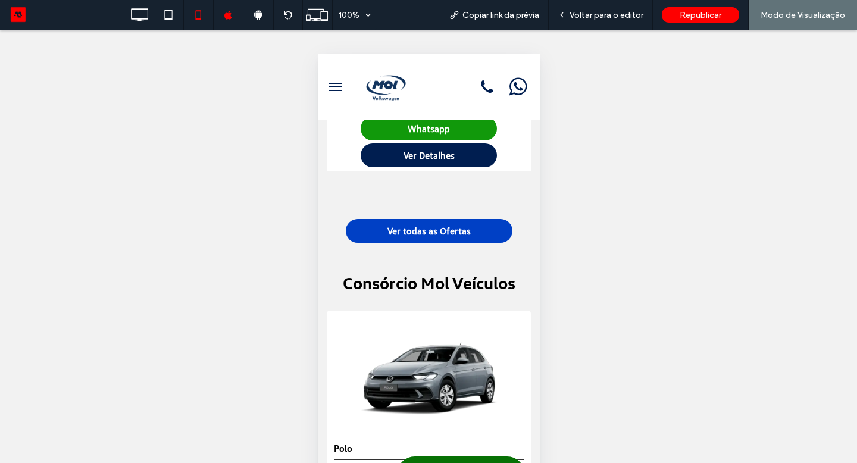
click at [458, 225] on span "Ver todas as Ofertas" at bounding box center [428, 231] width 83 height 12
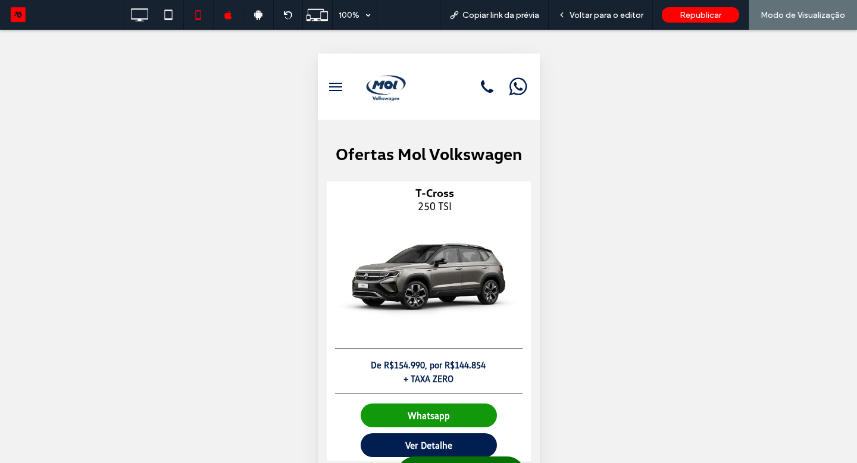
scroll to position [0, 0]
click at [375, 84] on img at bounding box center [385, 87] width 54 height 54
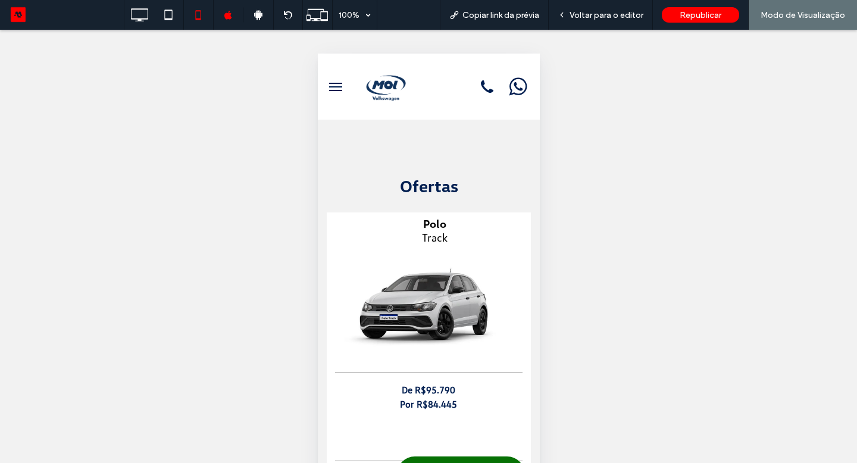
scroll to position [871, 0]
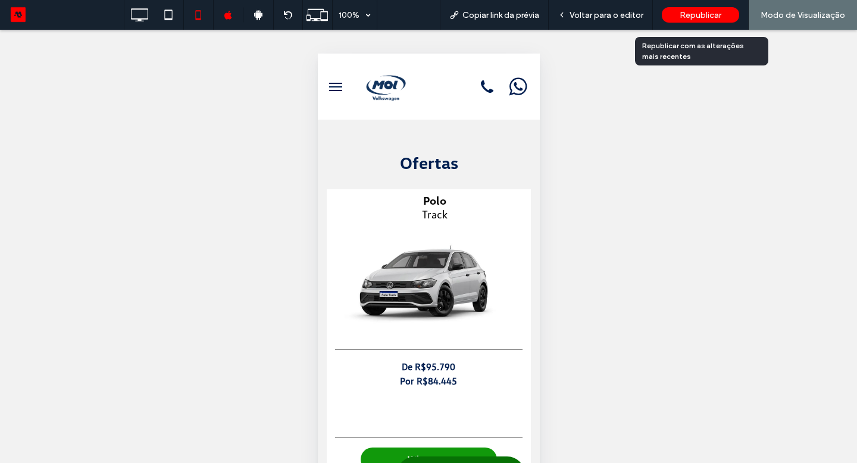
click at [725, 14] on div "Republicar" at bounding box center [700, 14] width 77 height 15
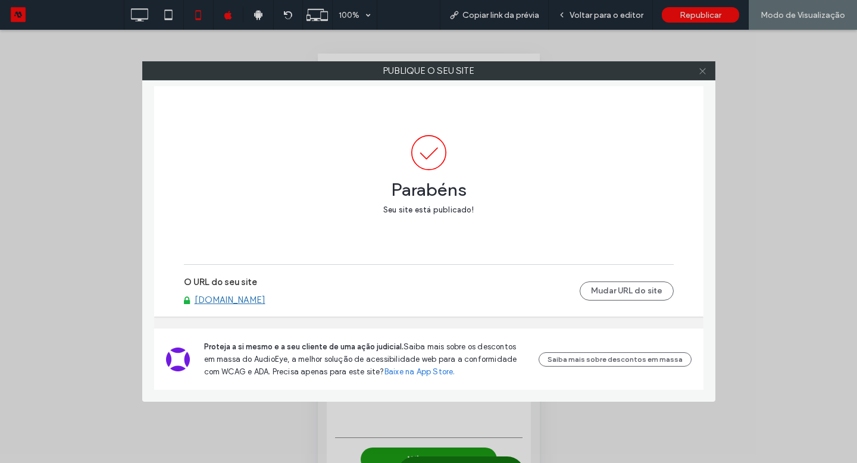
click at [699, 70] on icon at bounding box center [702, 71] width 9 height 9
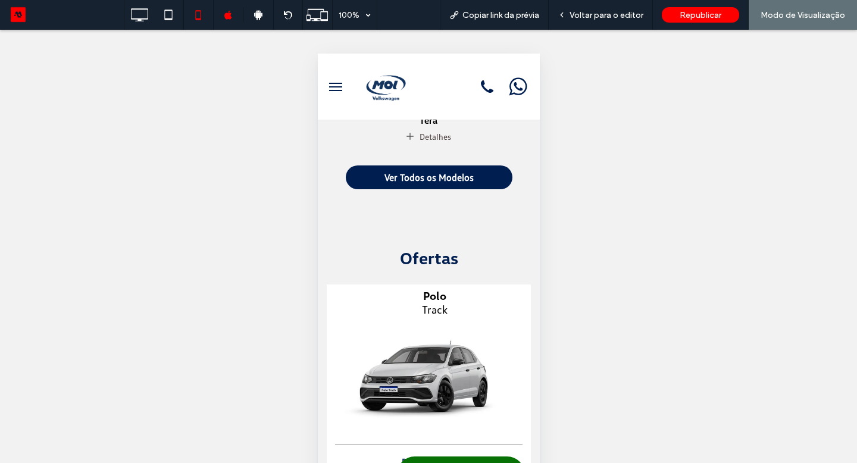
scroll to position [763, 0]
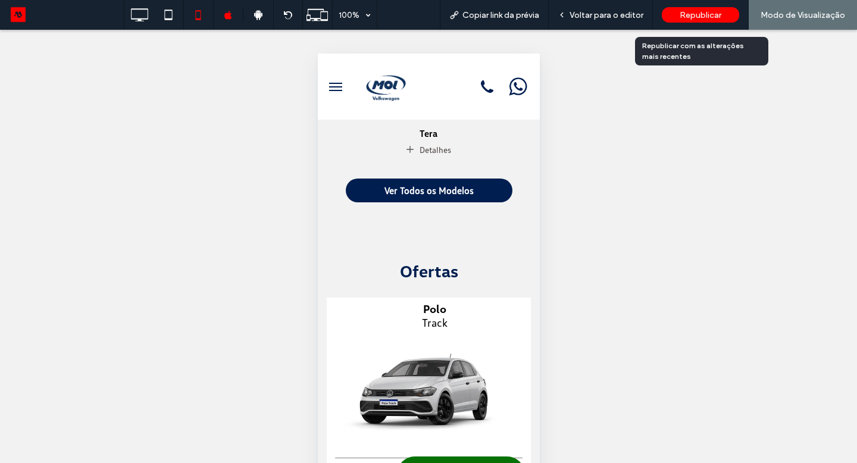
click at [694, 8] on div "Republicar" at bounding box center [700, 14] width 77 height 15
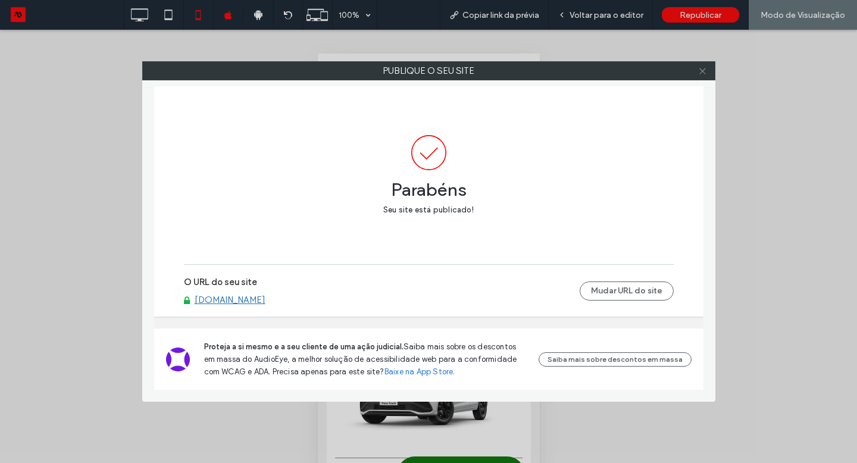
click at [706, 71] on icon at bounding box center [702, 71] width 9 height 9
